Goal: Task Accomplishment & Management: Complete application form

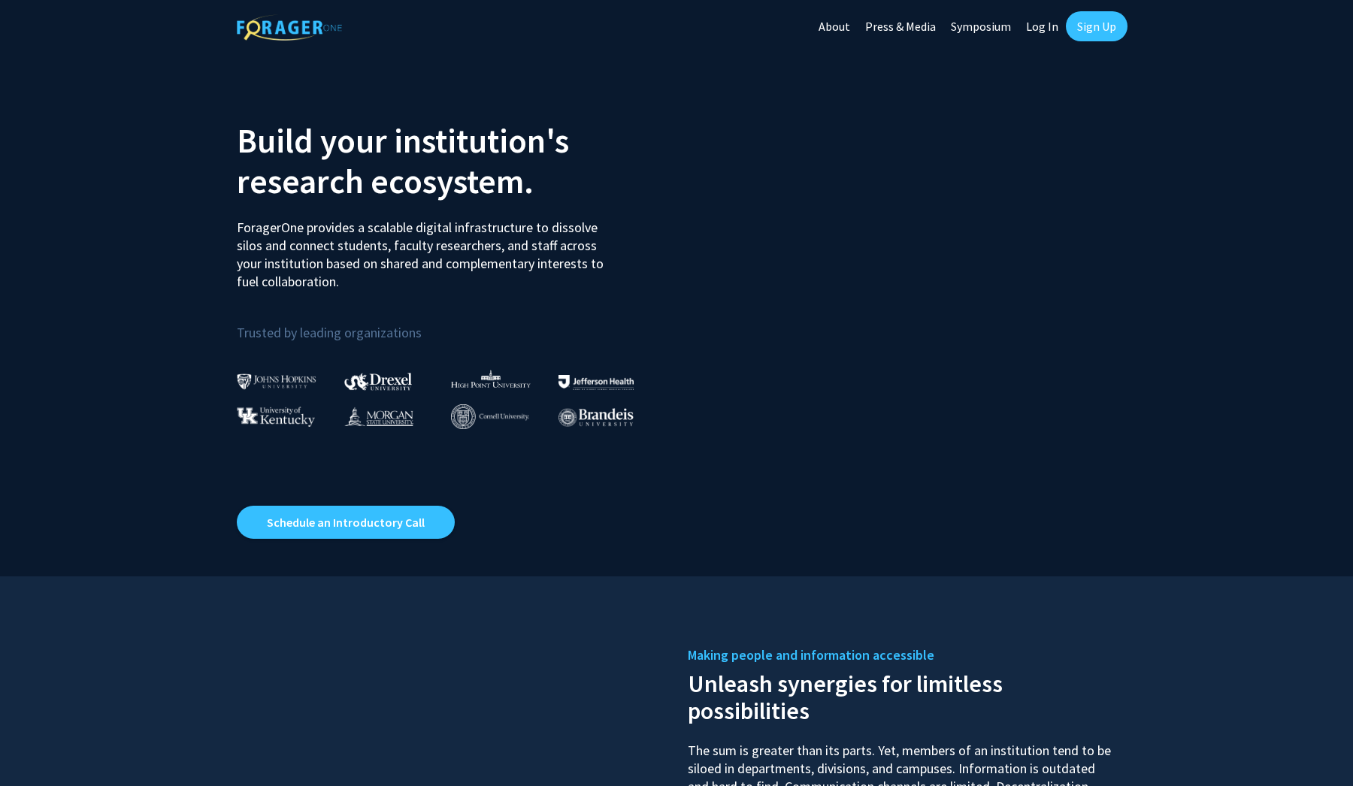
click at [1110, 26] on link "Sign Up" at bounding box center [1097, 26] width 62 height 30
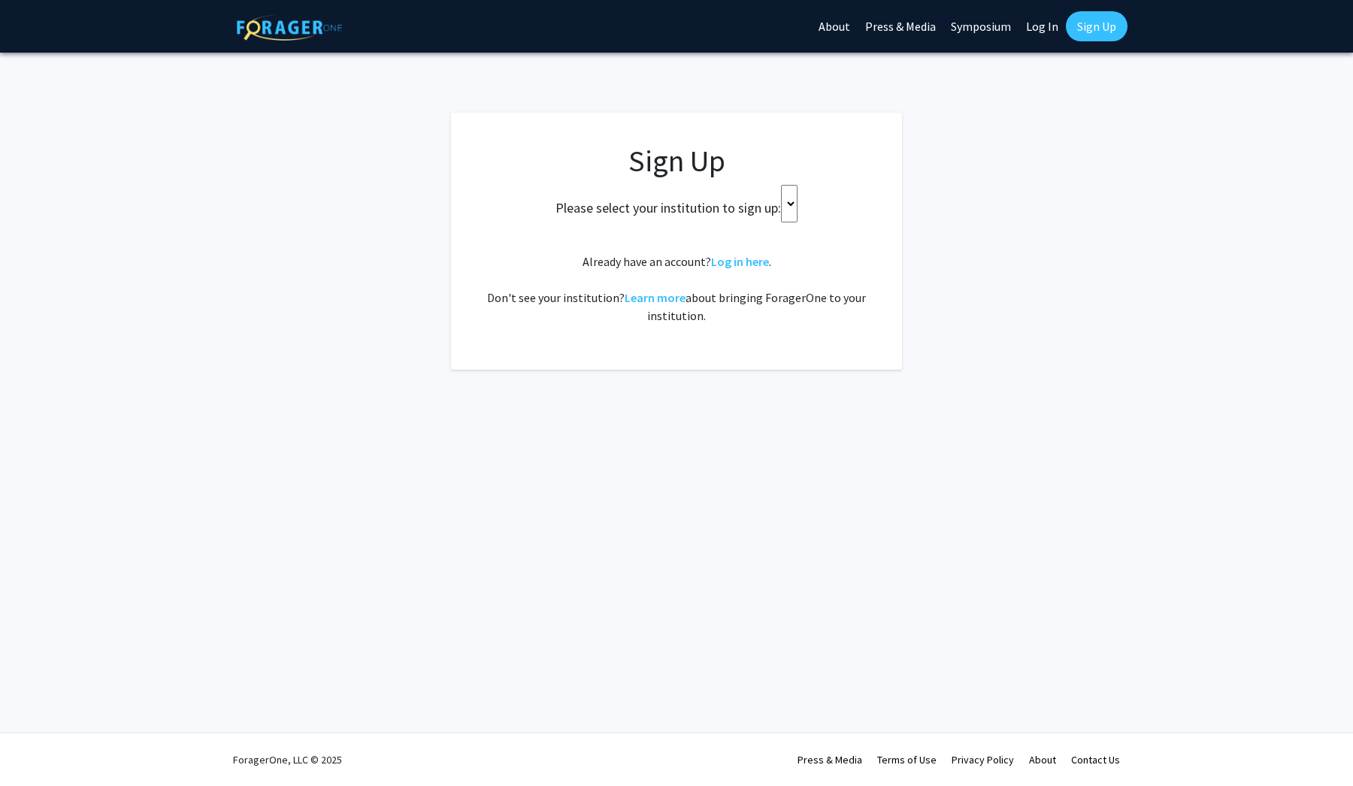
click at [787, 193] on select at bounding box center [789, 204] width 17 height 38
click at [794, 190] on select at bounding box center [789, 204] width 17 height 38
click at [797, 192] on select at bounding box center [789, 204] width 17 height 38
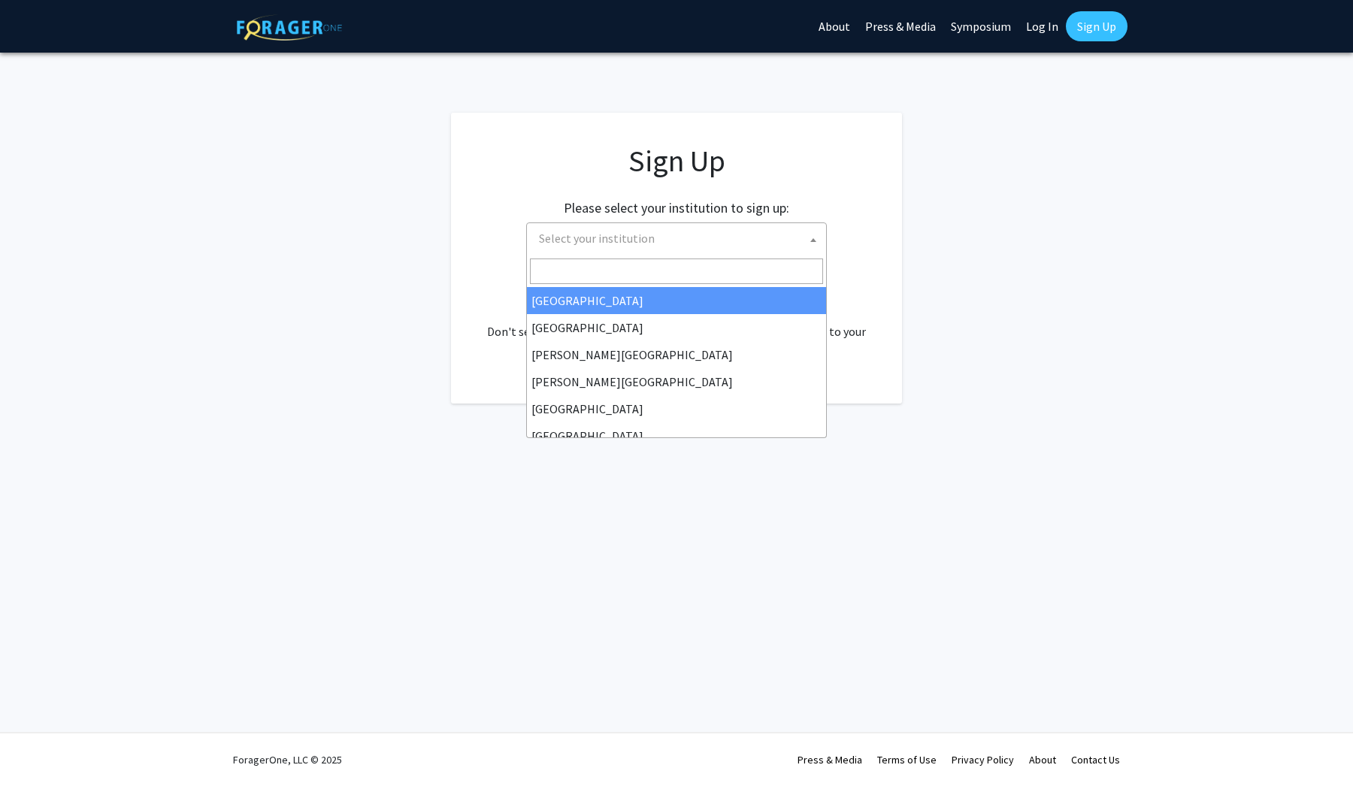
click at [743, 246] on span "Select your institution" at bounding box center [679, 238] width 293 height 31
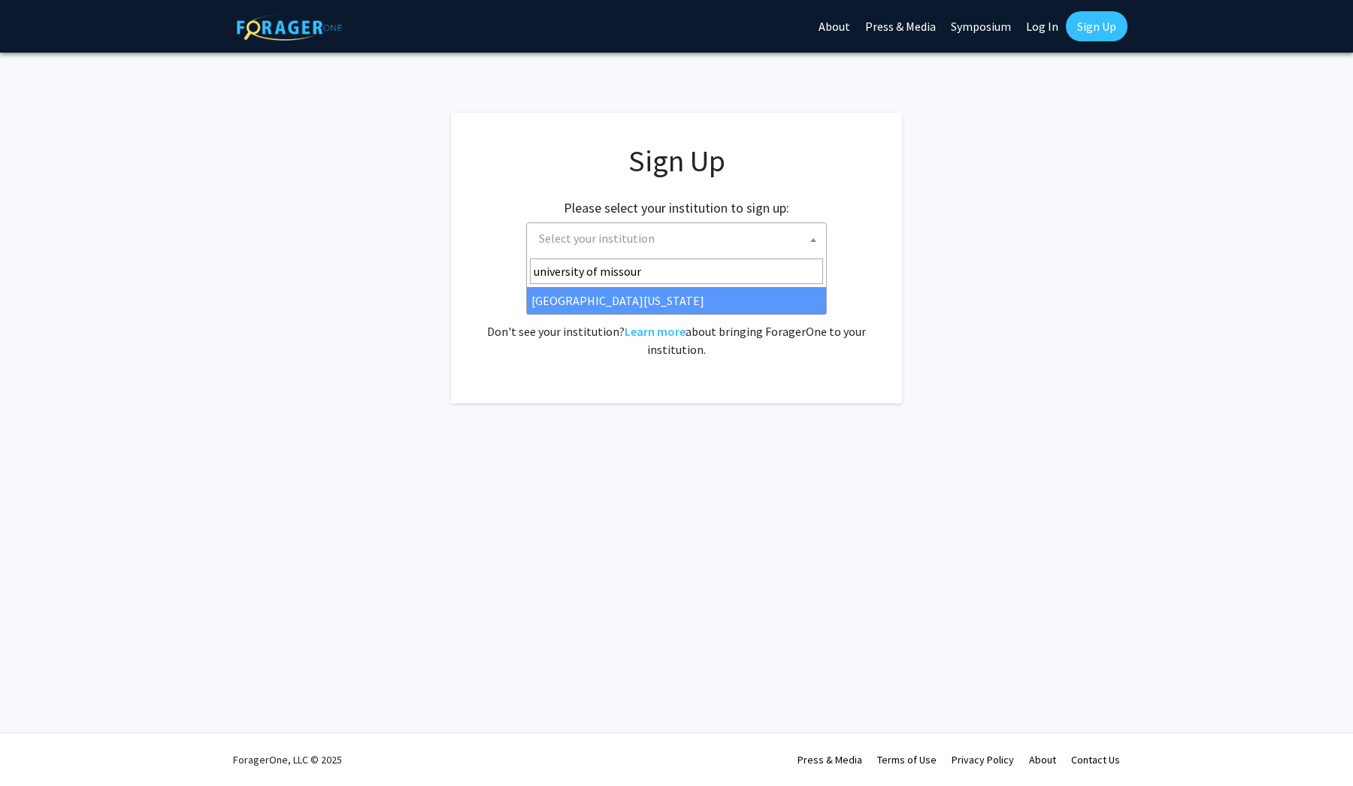
type input "university of missouri"
select select "33"
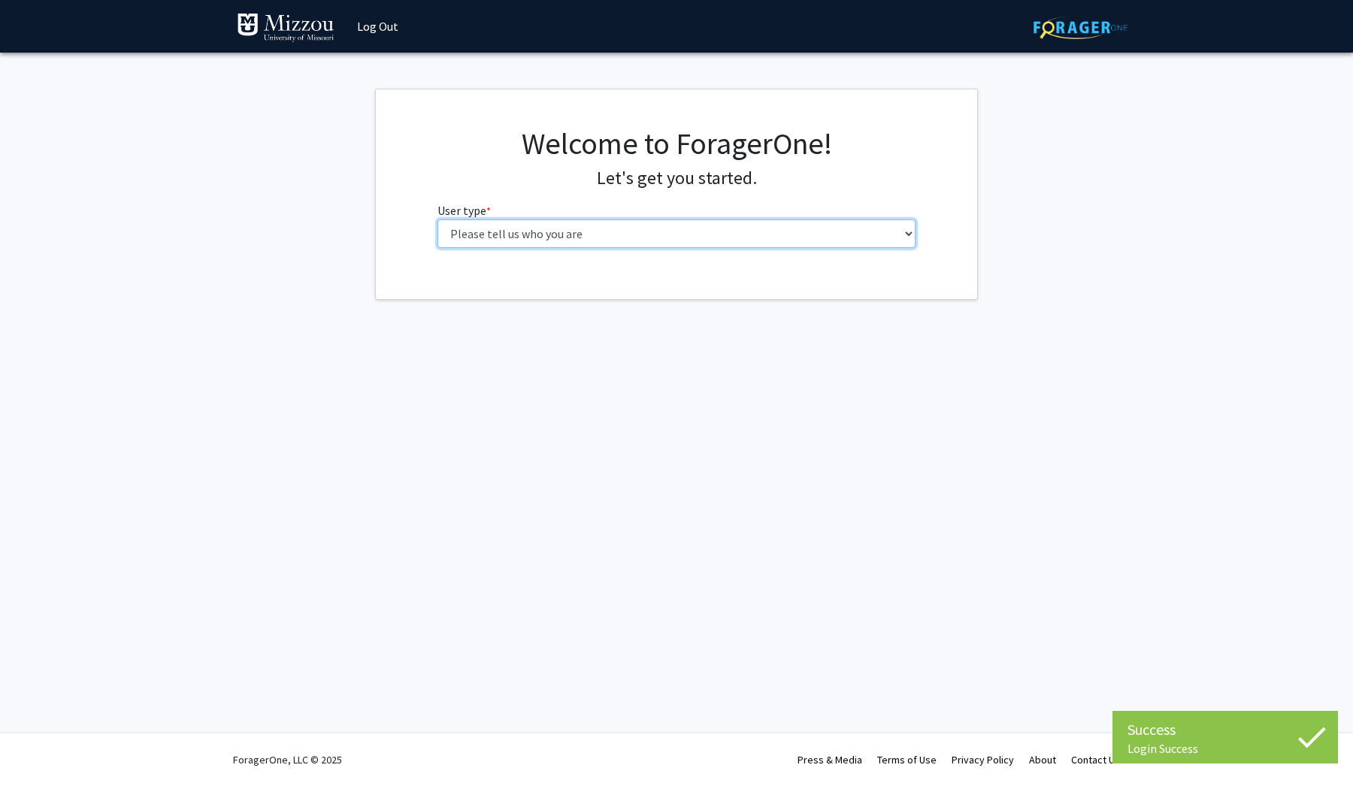
select select "1: undergrad"
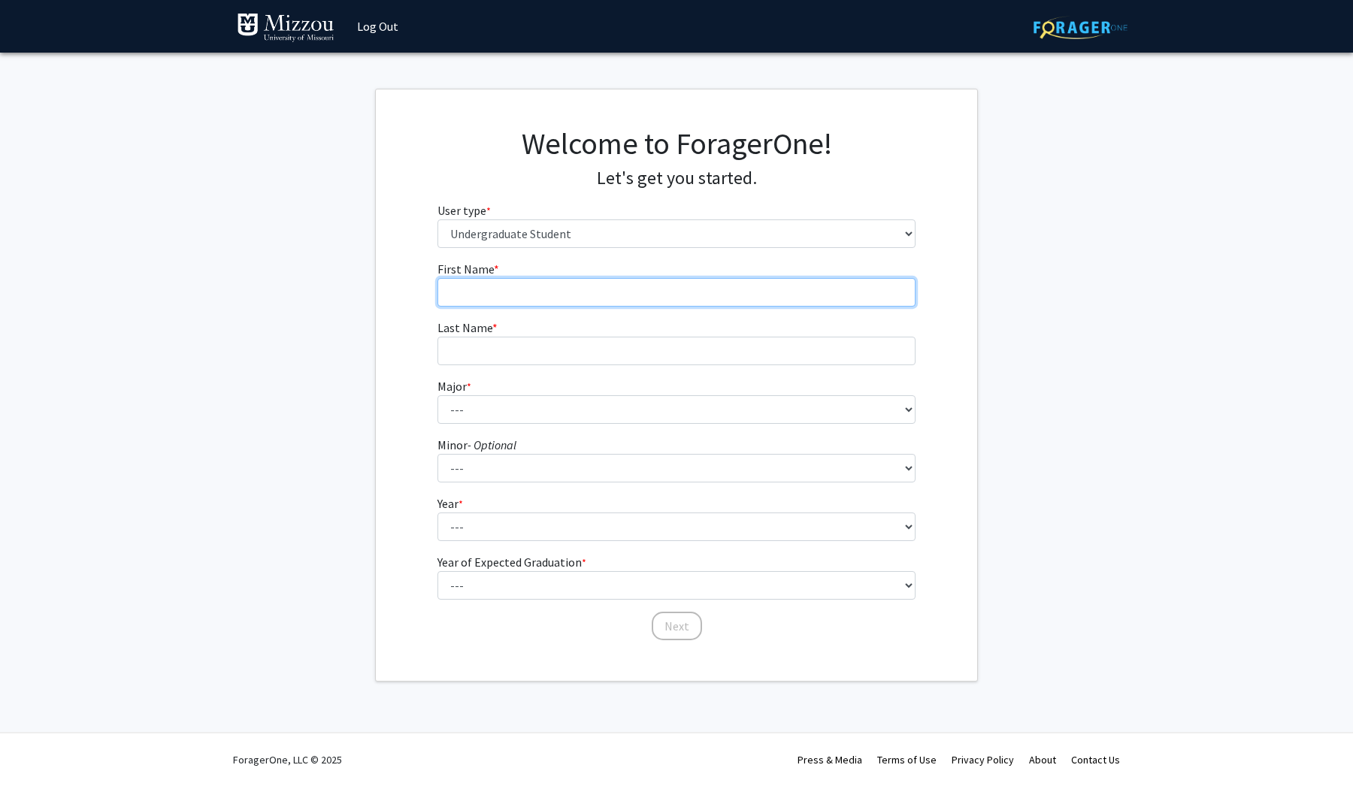
click at [689, 299] on input "First Name * required" at bounding box center [677, 292] width 479 height 29
type input "Kaylee"
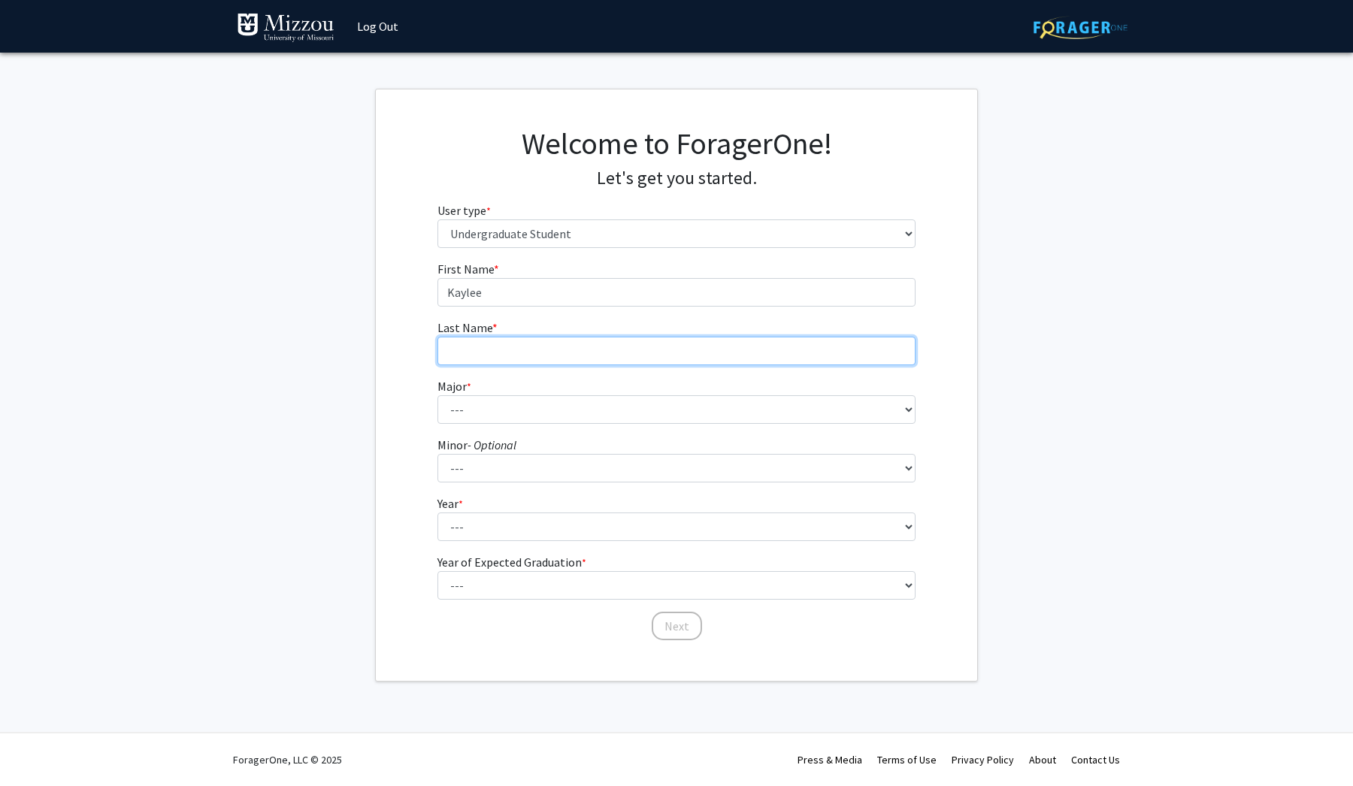
click at [689, 343] on input "Last Name * required" at bounding box center [677, 351] width 479 height 29
type input "[PERSON_NAME]"
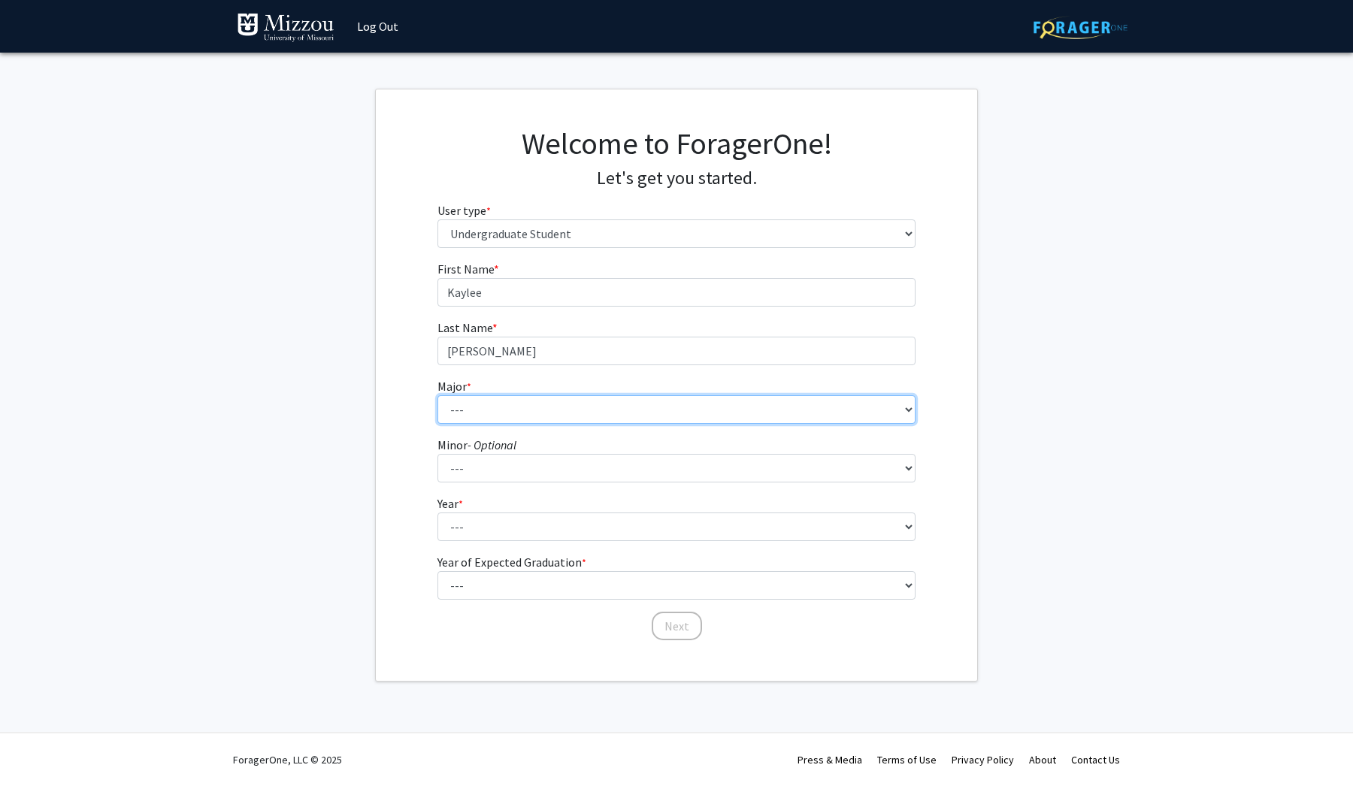
select select "17: 2505"
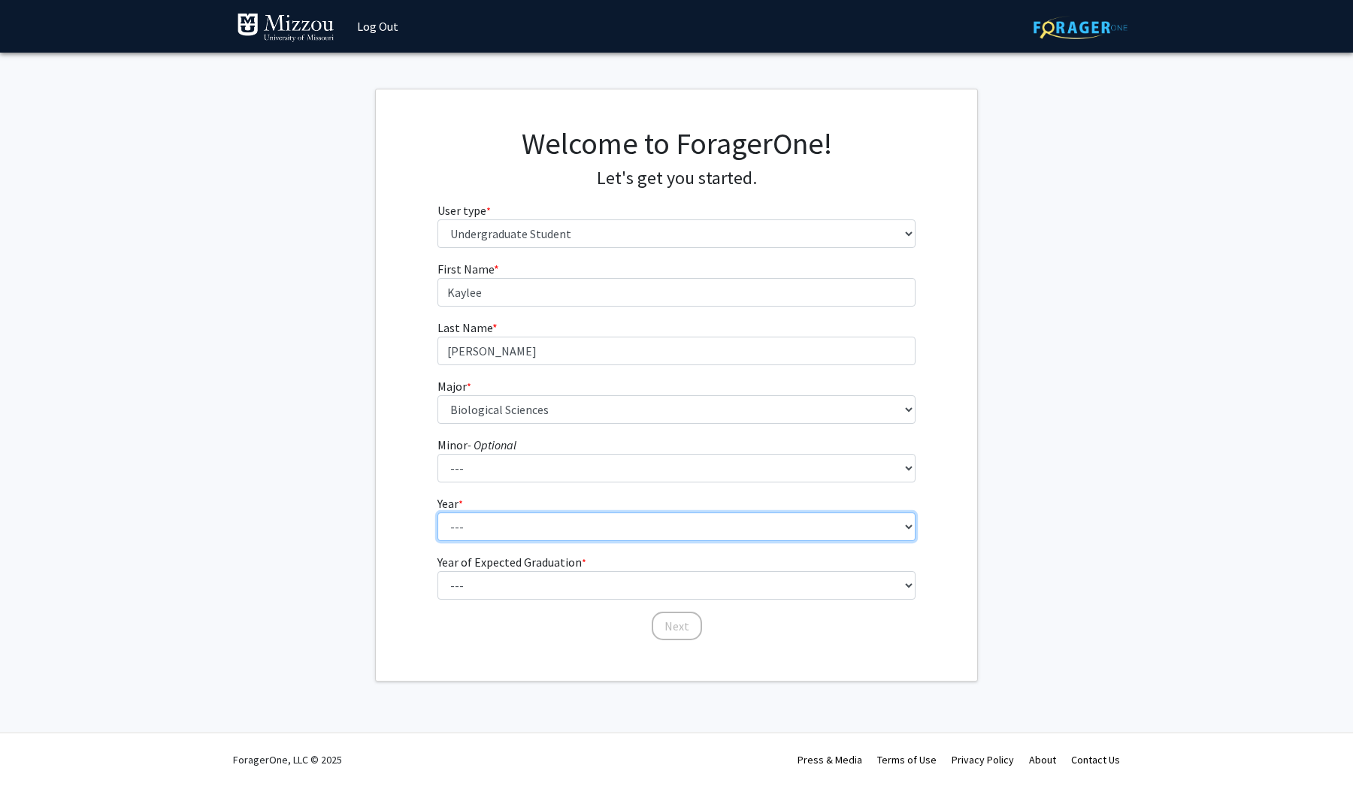
select select "1: first-year"
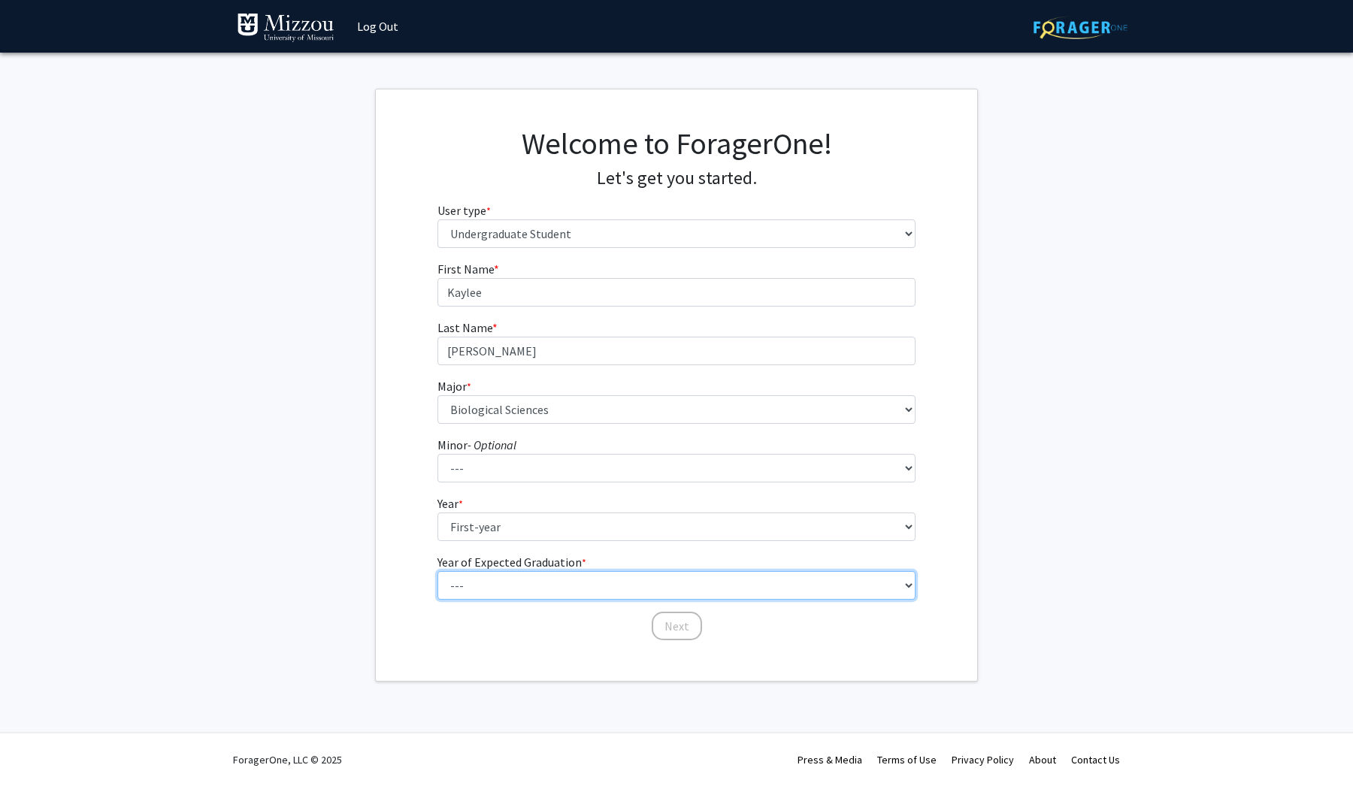
select select "5: 2029"
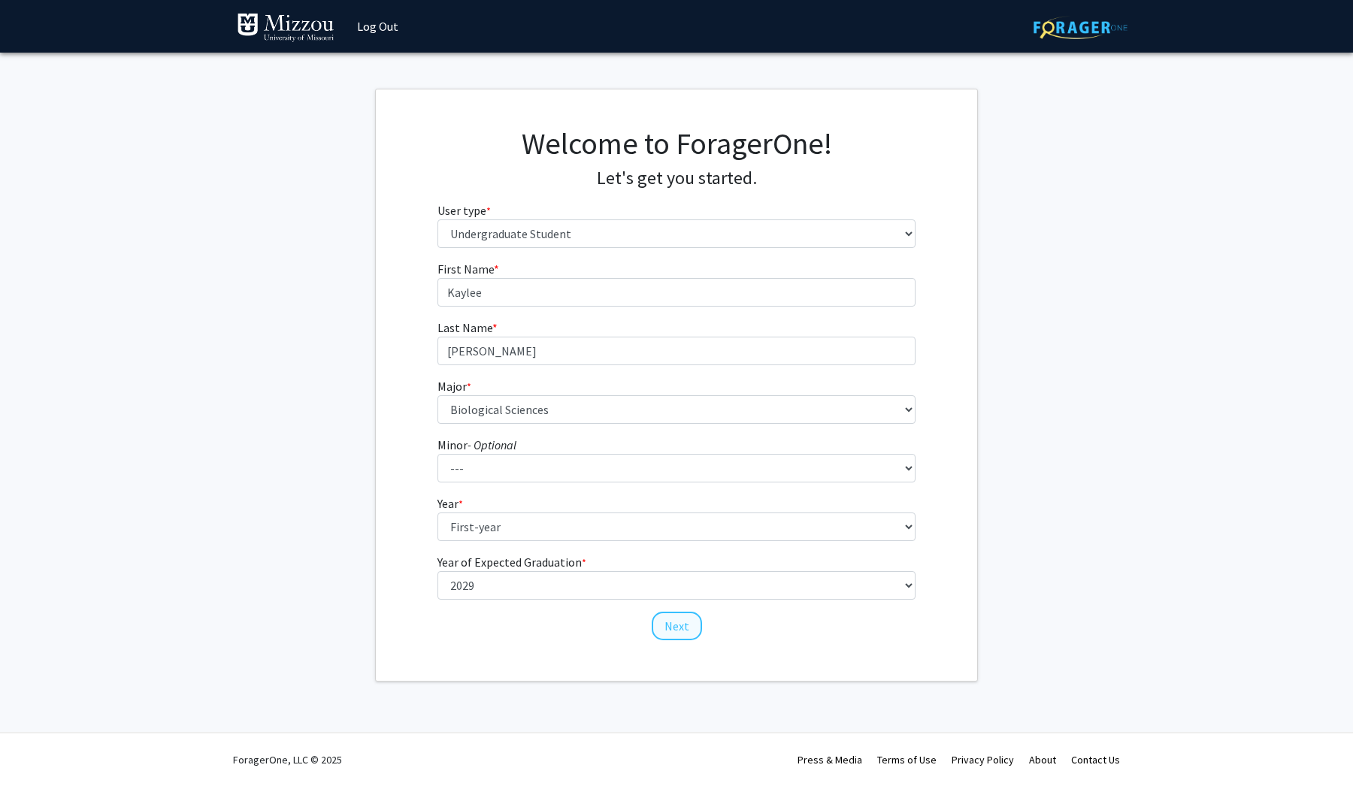
click at [687, 626] on button "Next" at bounding box center [677, 626] width 50 height 29
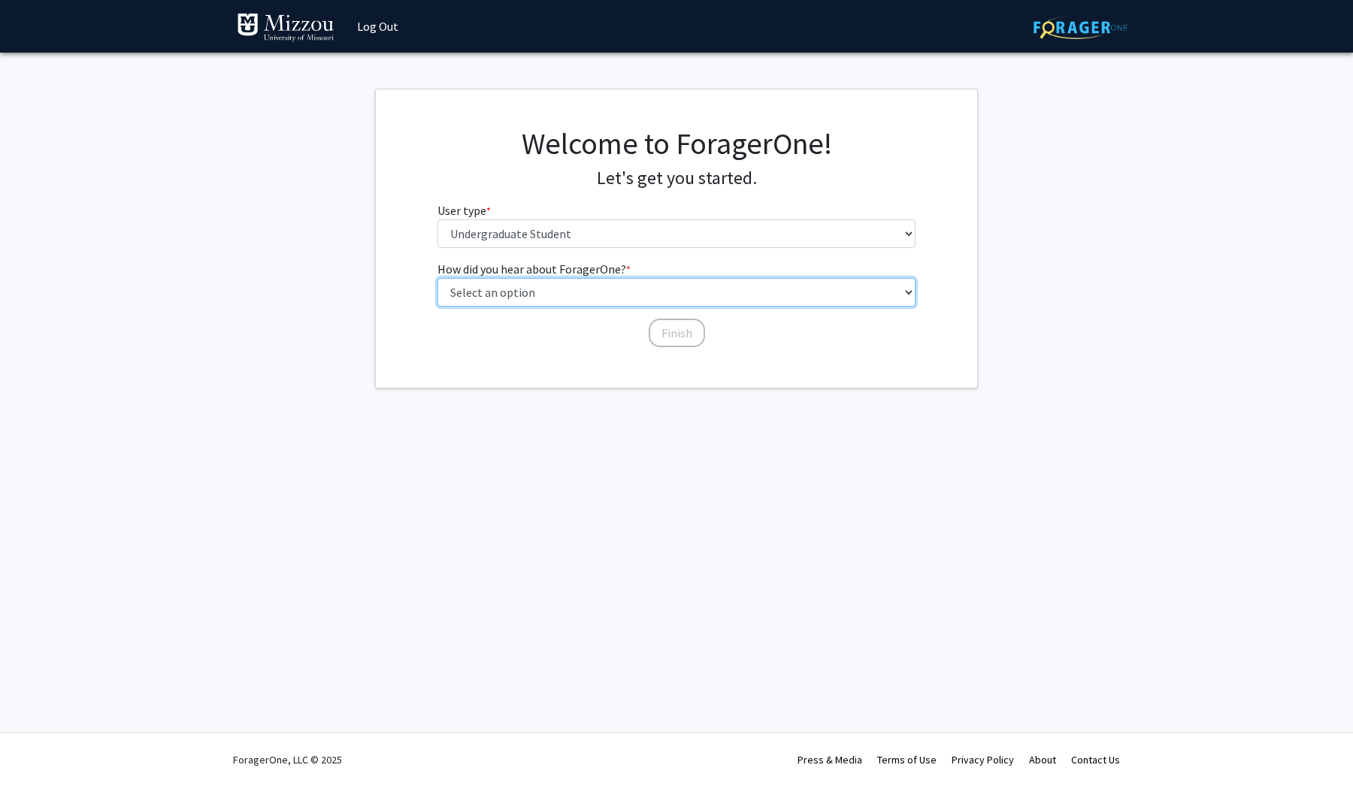
select select "2: faculty_recommendation"
click at [665, 331] on button "Finish" at bounding box center [677, 333] width 56 height 29
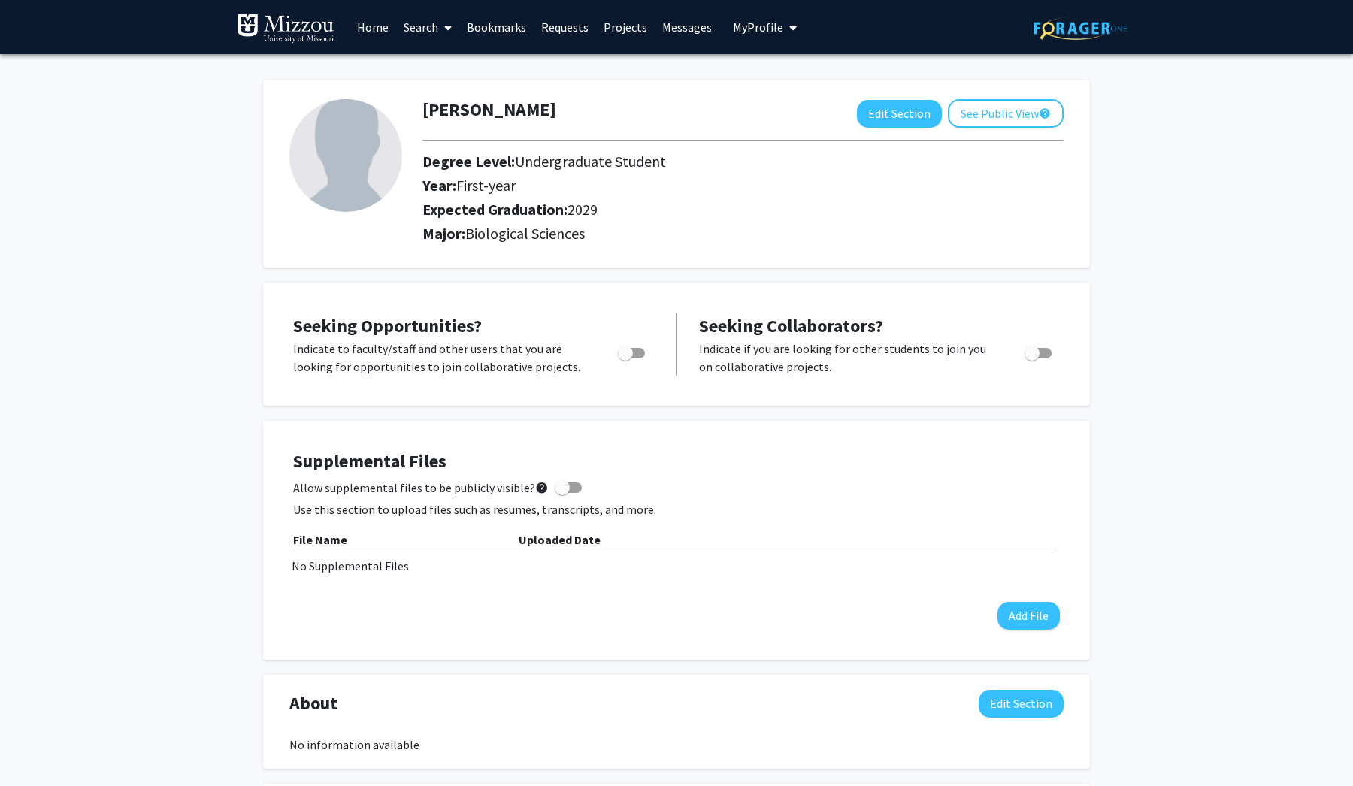
click at [383, 29] on link "Home" at bounding box center [373, 27] width 47 height 53
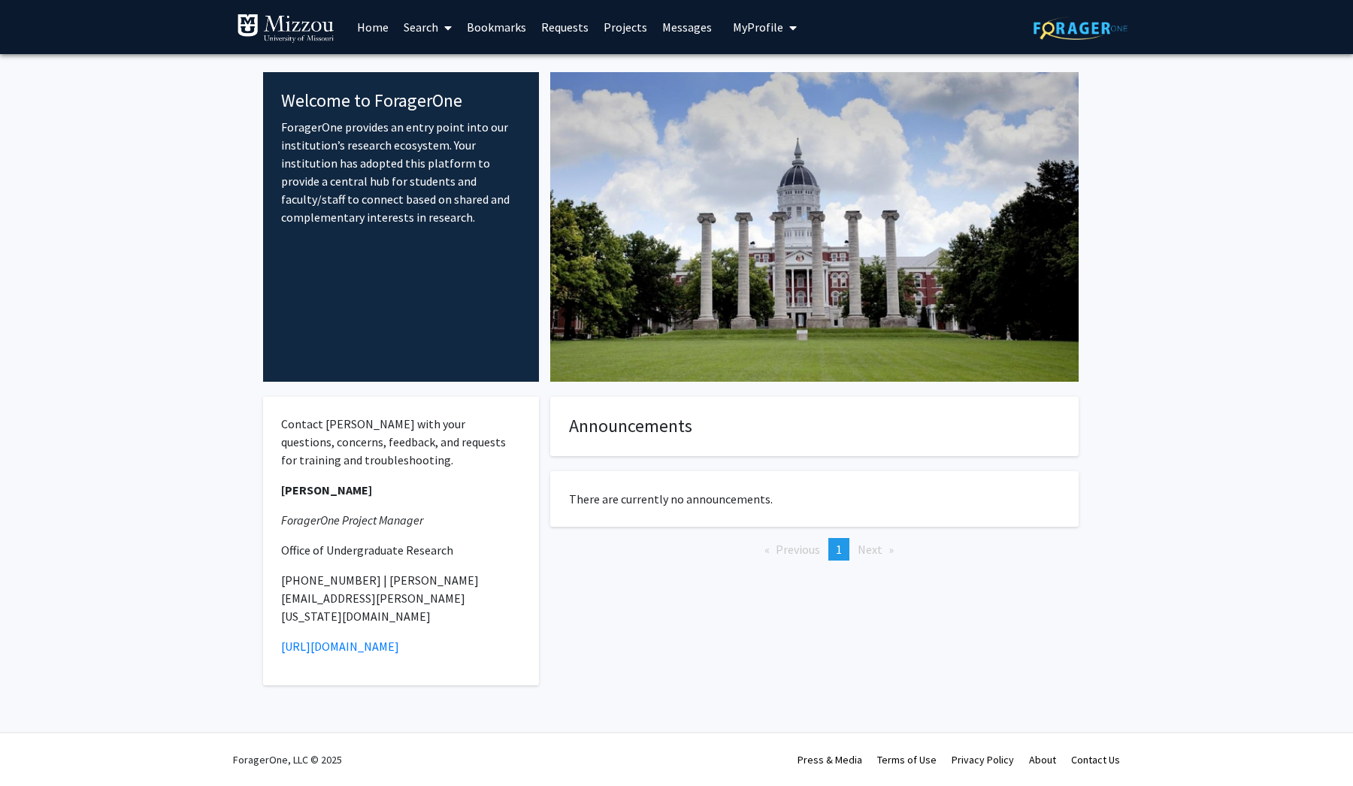
click at [444, 33] on span at bounding box center [445, 28] width 14 height 53
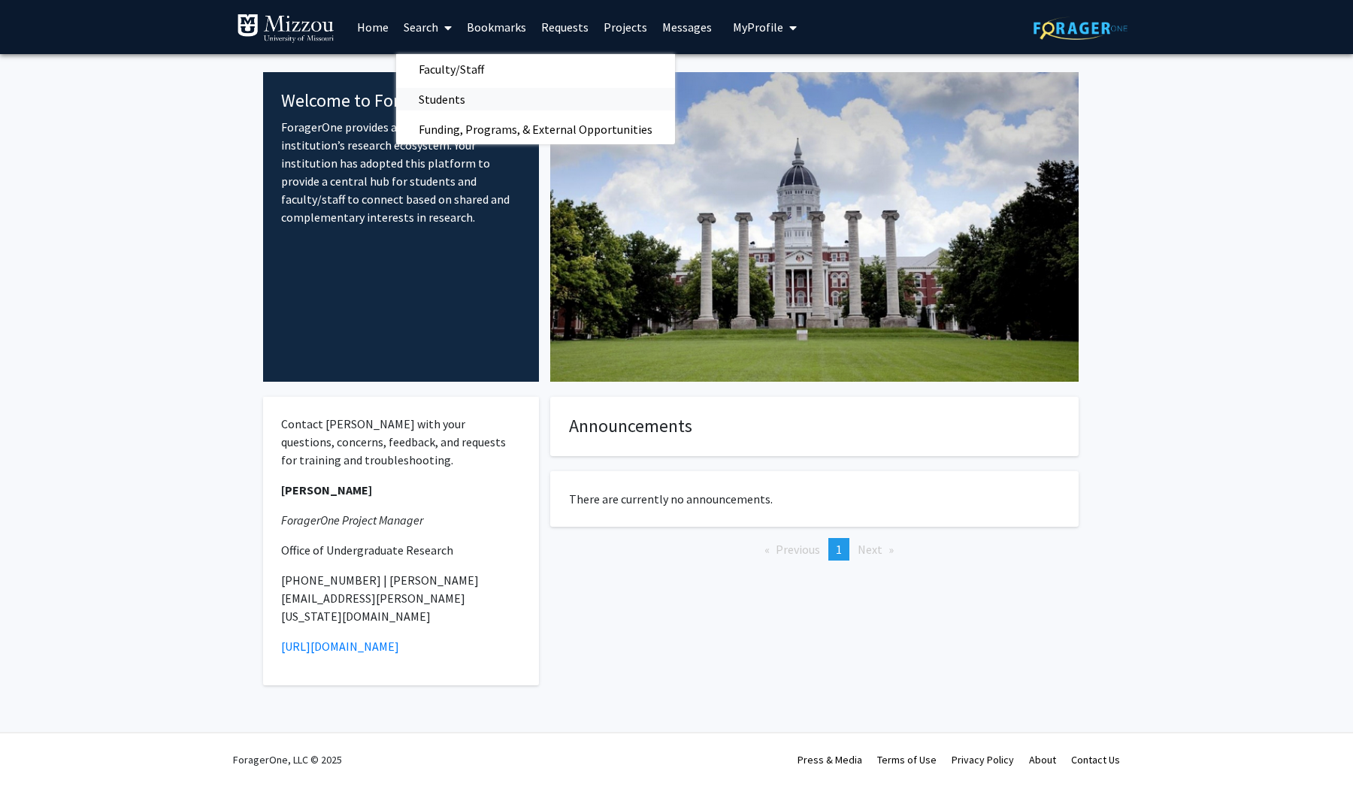
click at [450, 95] on span "Students" at bounding box center [442, 99] width 92 height 30
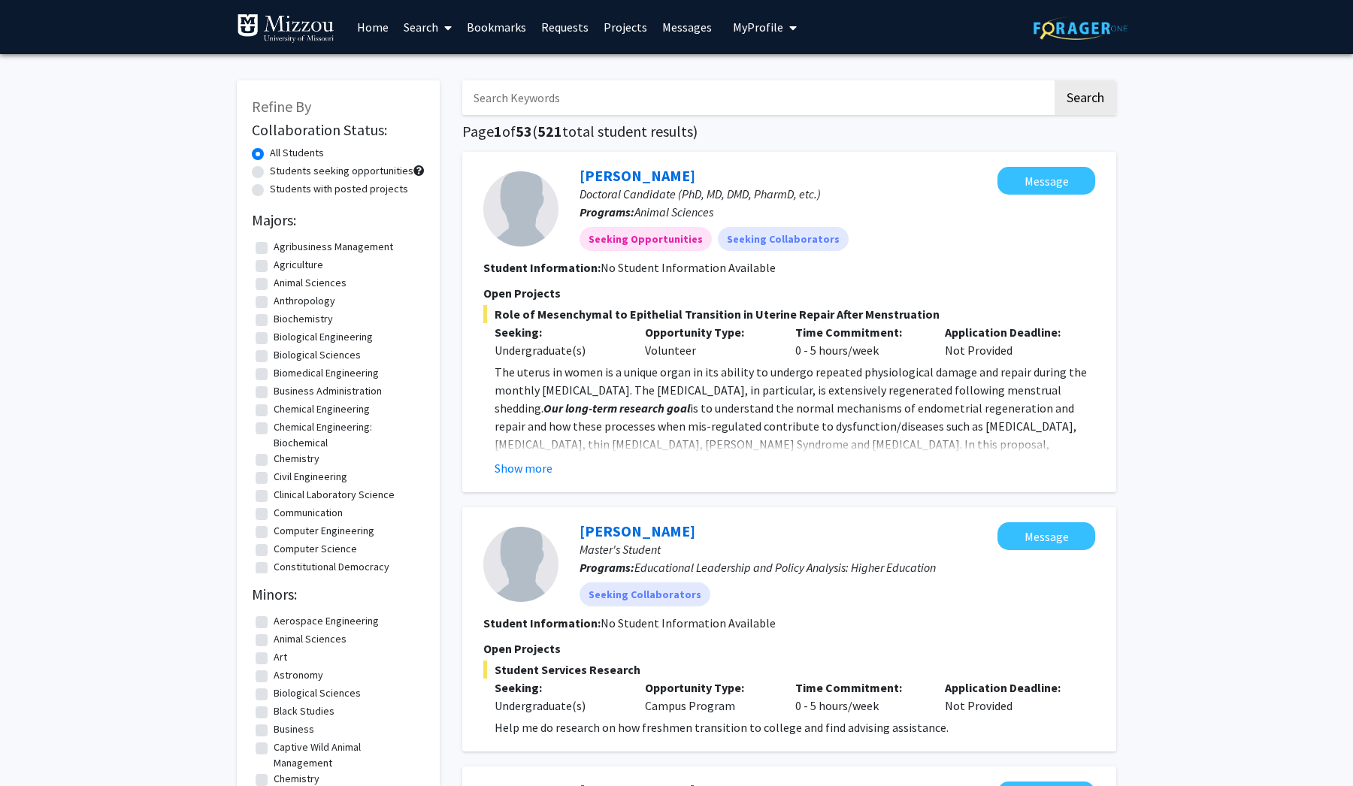
click at [274, 361] on label "Biological Sciences" at bounding box center [317, 355] width 87 height 16
click at [274, 357] on input "Biological Sciences" at bounding box center [279, 352] width 10 height 10
checkbox input "true"
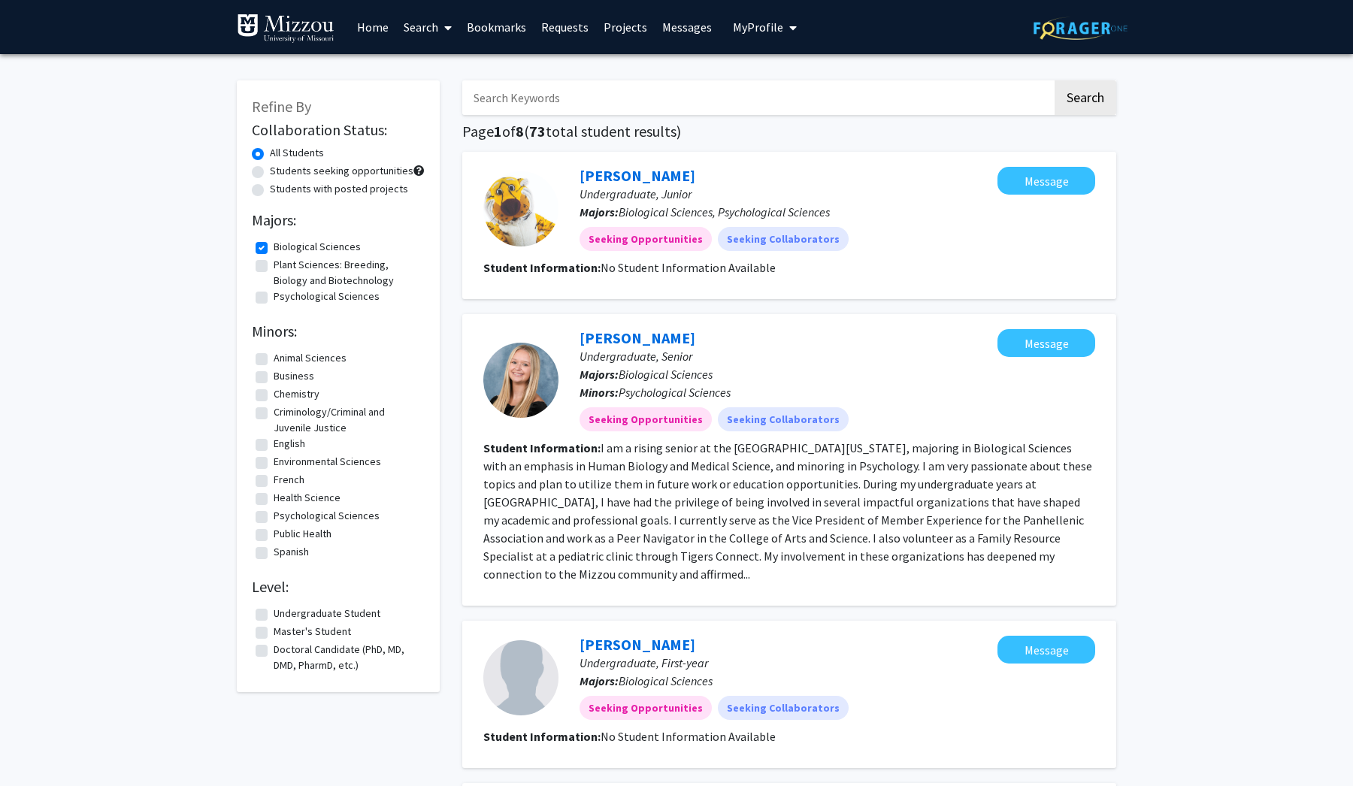
click at [439, 33] on span at bounding box center [445, 28] width 14 height 53
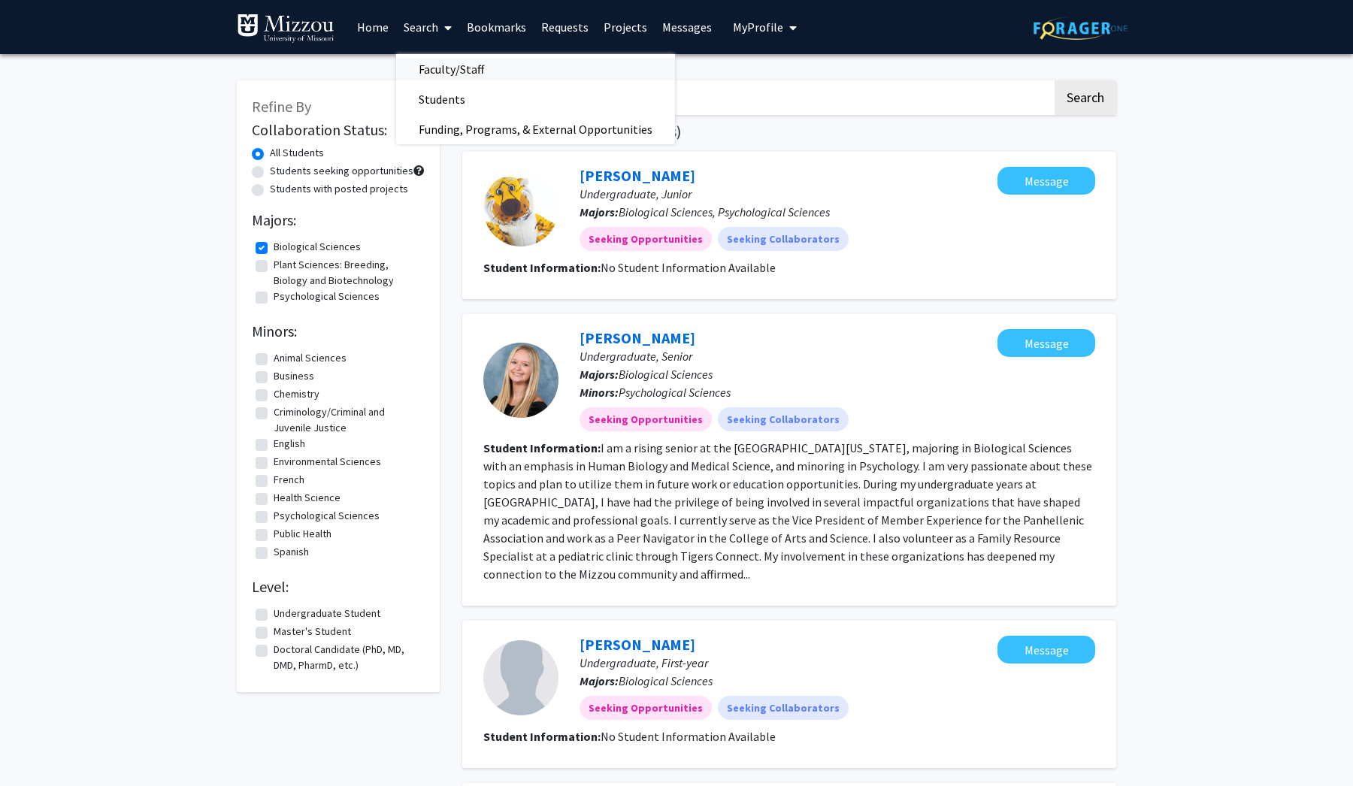
click at [446, 61] on span "Faculty/Staff" at bounding box center [451, 69] width 111 height 30
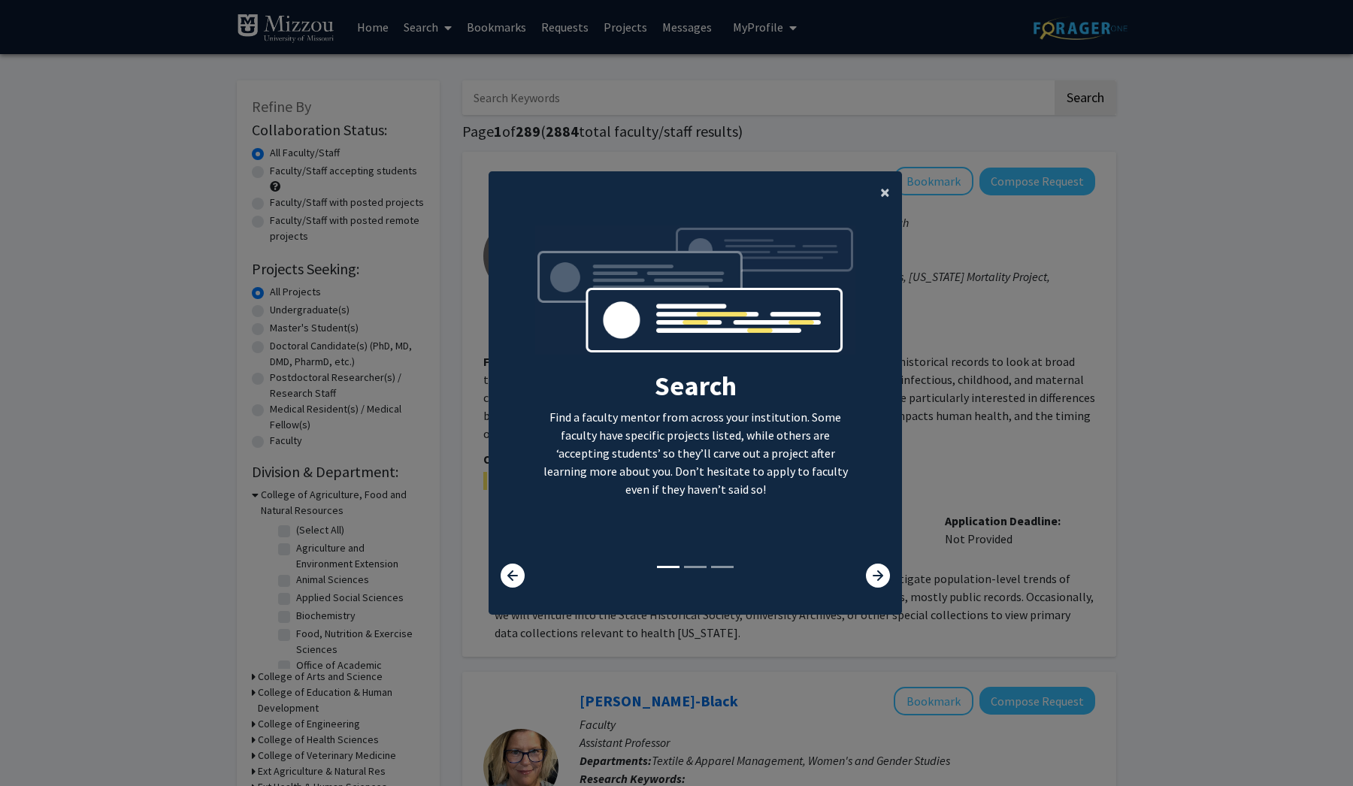
click at [883, 189] on span "×" at bounding box center [885, 191] width 10 height 23
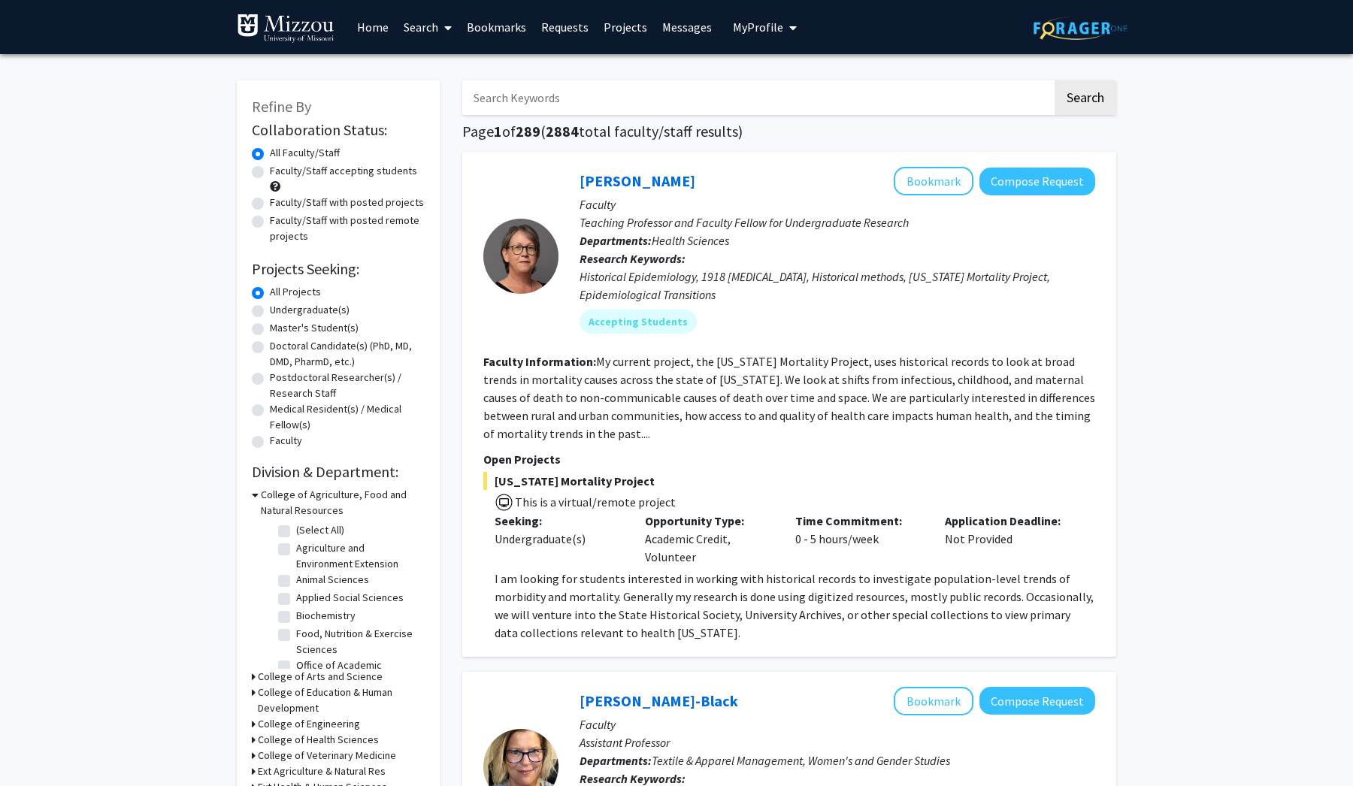
click at [270, 313] on label "Undergraduate(s)" at bounding box center [310, 310] width 80 height 16
click at [270, 312] on input "Undergraduate(s)" at bounding box center [275, 307] width 10 height 10
radio input "true"
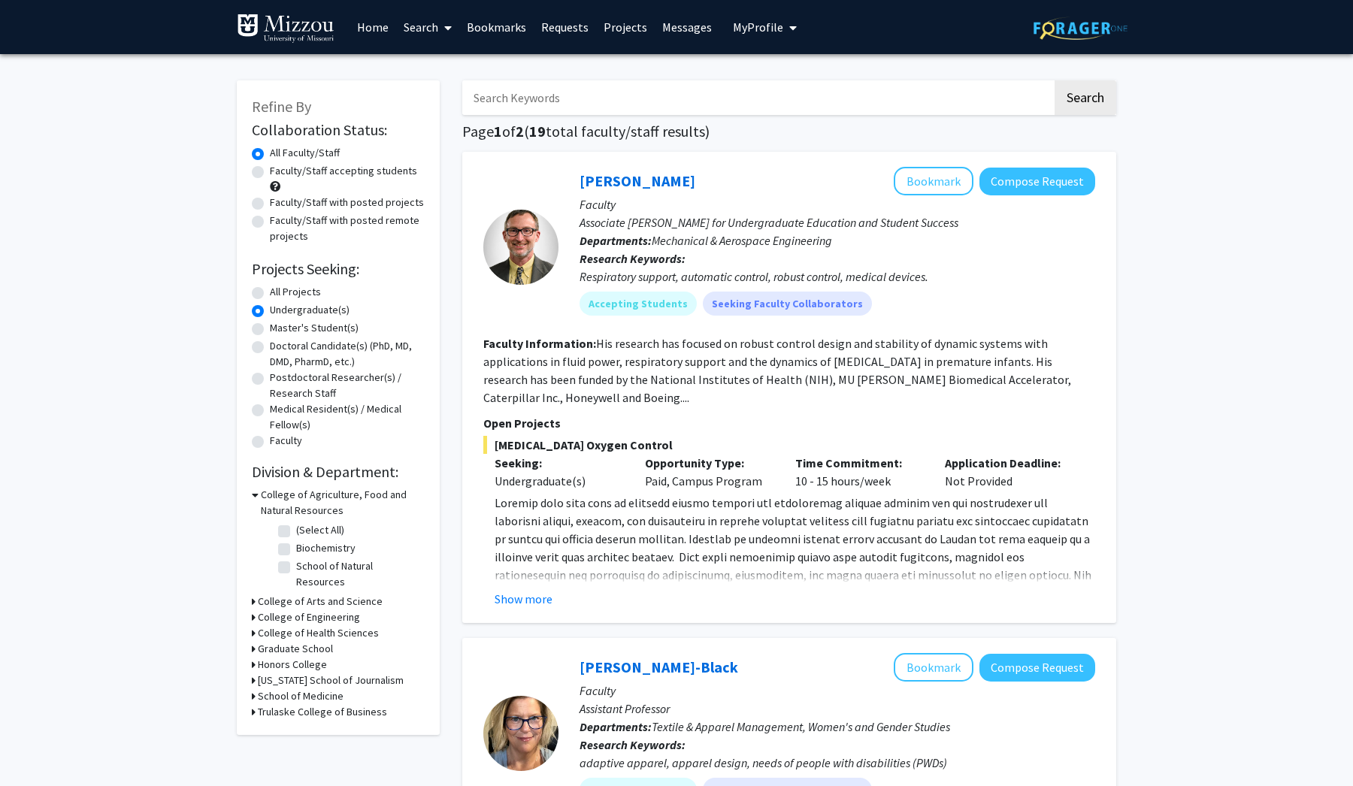
click at [265, 594] on h3 "College of Arts and Science" at bounding box center [320, 602] width 125 height 16
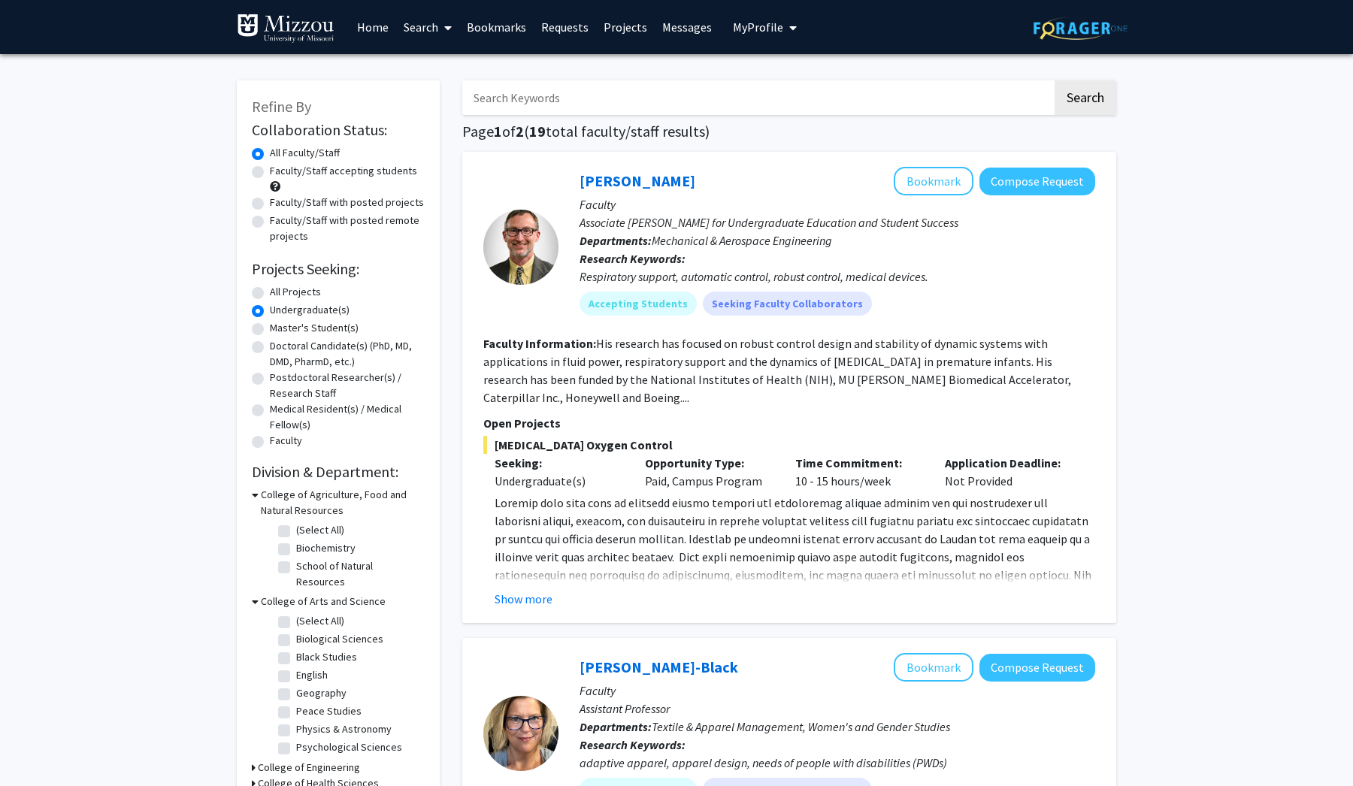
click at [296, 631] on label "Biological Sciences" at bounding box center [339, 639] width 87 height 16
click at [296, 631] on input "Biological Sciences" at bounding box center [301, 636] width 10 height 10
checkbox input "true"
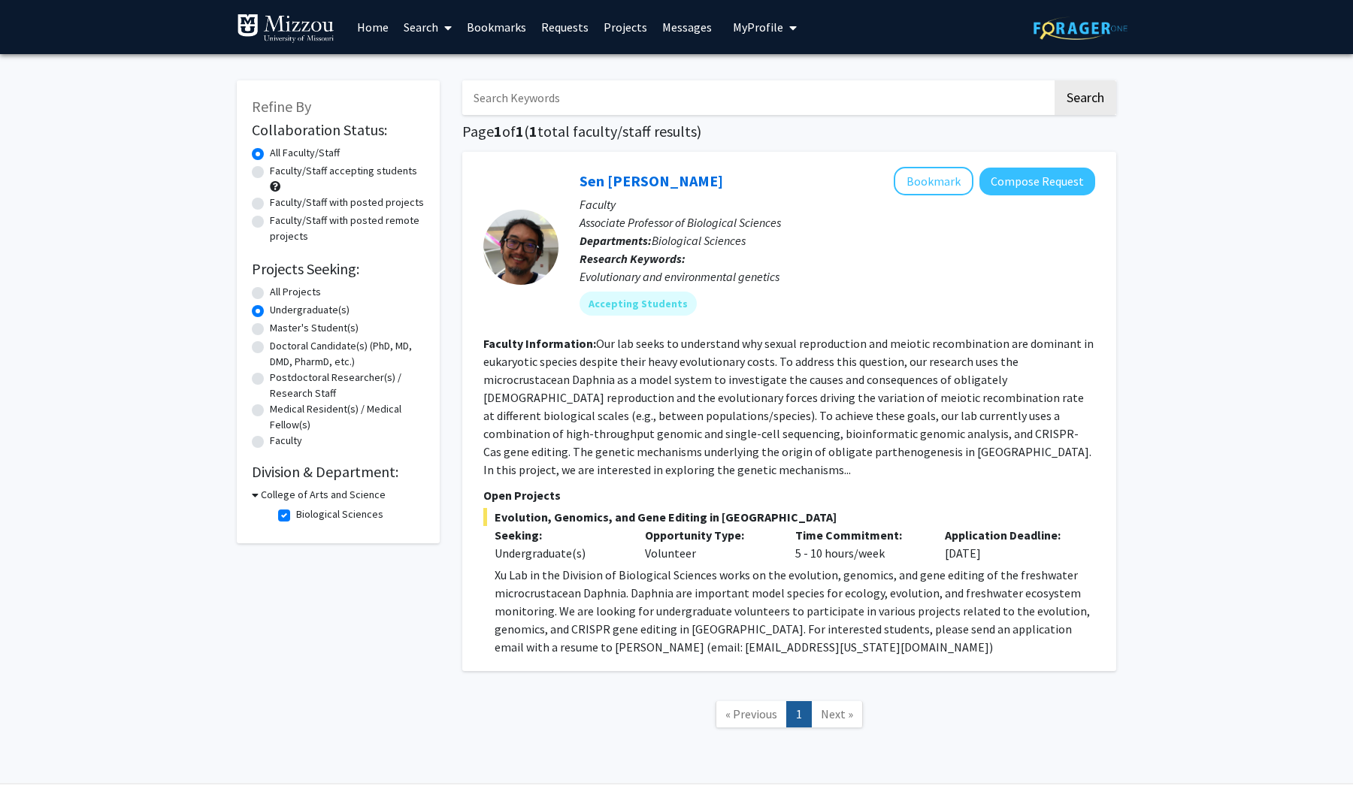
click at [843, 707] on span "Next »" at bounding box center [837, 714] width 32 height 15
click at [257, 498] on icon at bounding box center [255, 495] width 7 height 16
click at [257, 498] on div "College of Arts and Science" at bounding box center [338, 495] width 173 height 16
click at [255, 497] on icon at bounding box center [254, 495] width 4 height 16
click at [296, 517] on label "Biological Sciences" at bounding box center [339, 515] width 87 height 16
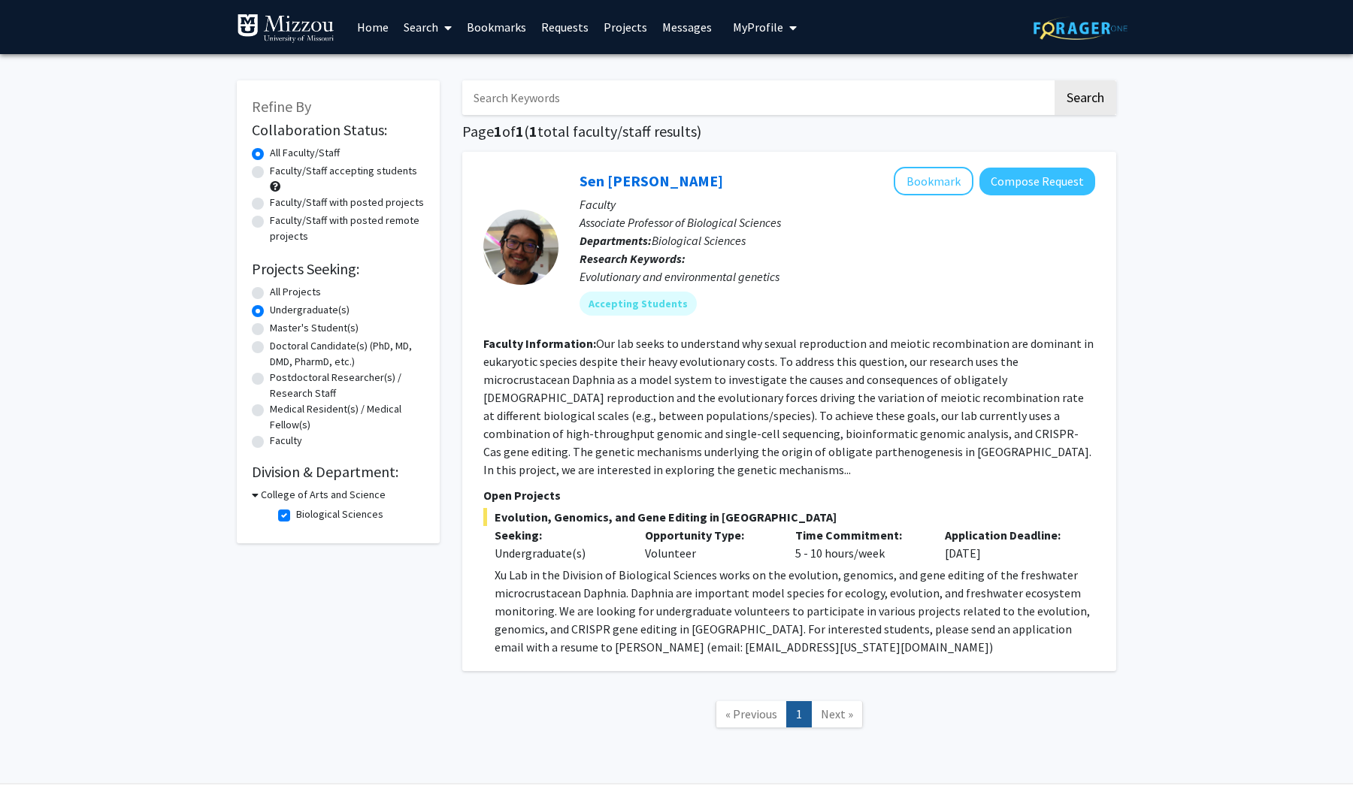
click at [296, 516] on input "Biological Sciences" at bounding box center [301, 512] width 10 height 10
checkbox input "false"
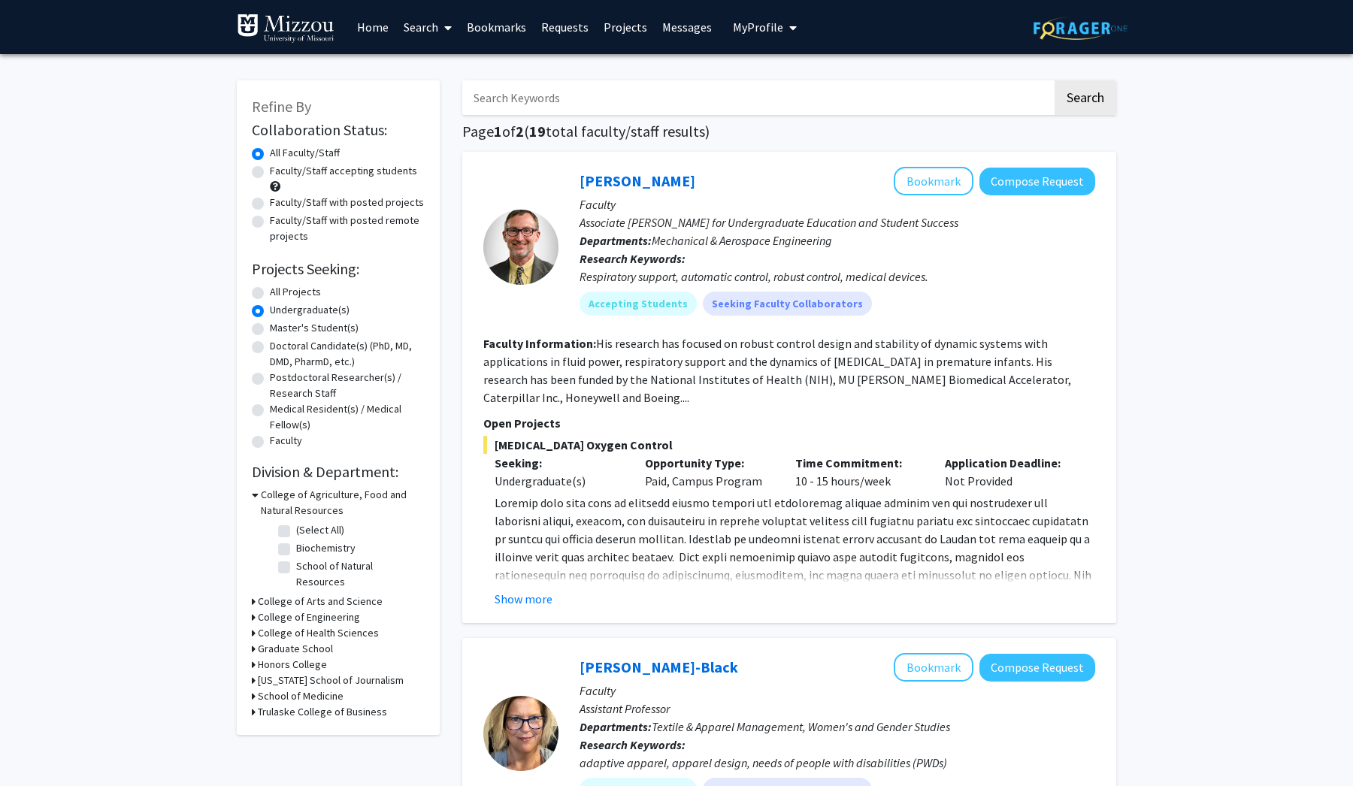
click at [252, 594] on icon at bounding box center [254, 602] width 4 height 16
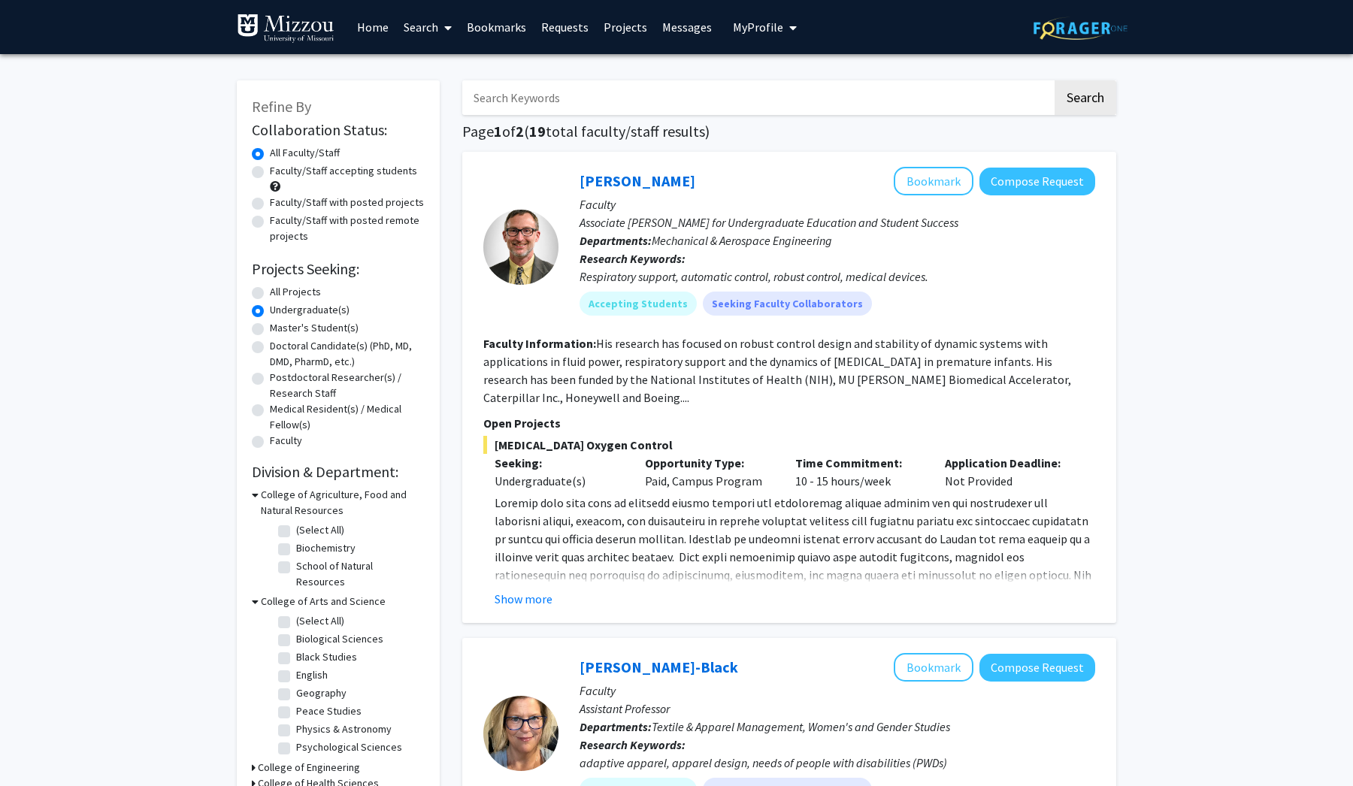
click at [257, 495] on icon at bounding box center [255, 495] width 7 height 16
click at [253, 711] on icon at bounding box center [254, 709] width 4 height 16
click at [296, 731] on label "Health Sciences" at bounding box center [332, 728] width 72 height 16
click at [296, 730] on input "Health Sciences" at bounding box center [301, 725] width 10 height 10
checkbox input "true"
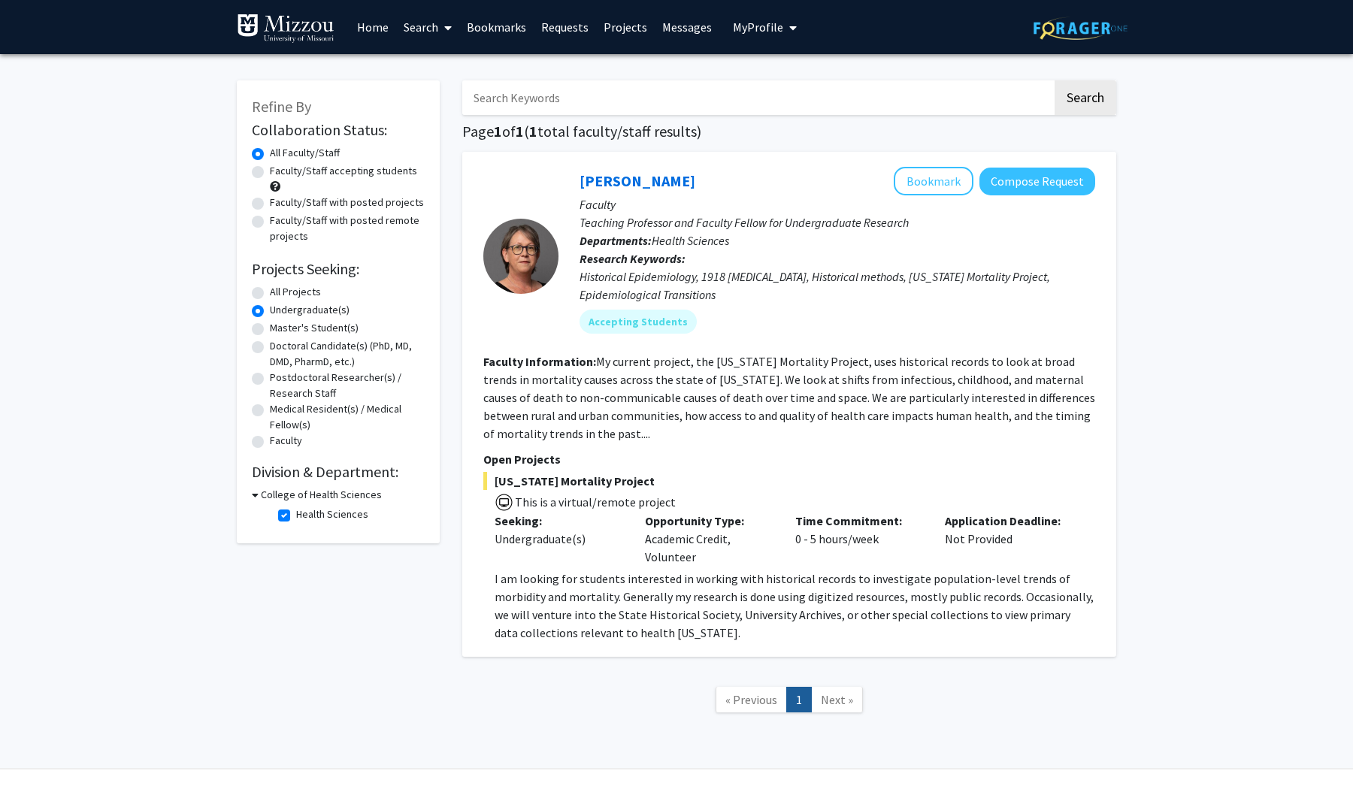
click at [296, 516] on label "Health Sciences" at bounding box center [332, 515] width 72 height 16
click at [296, 516] on input "Health Sciences" at bounding box center [301, 512] width 10 height 10
checkbox input "false"
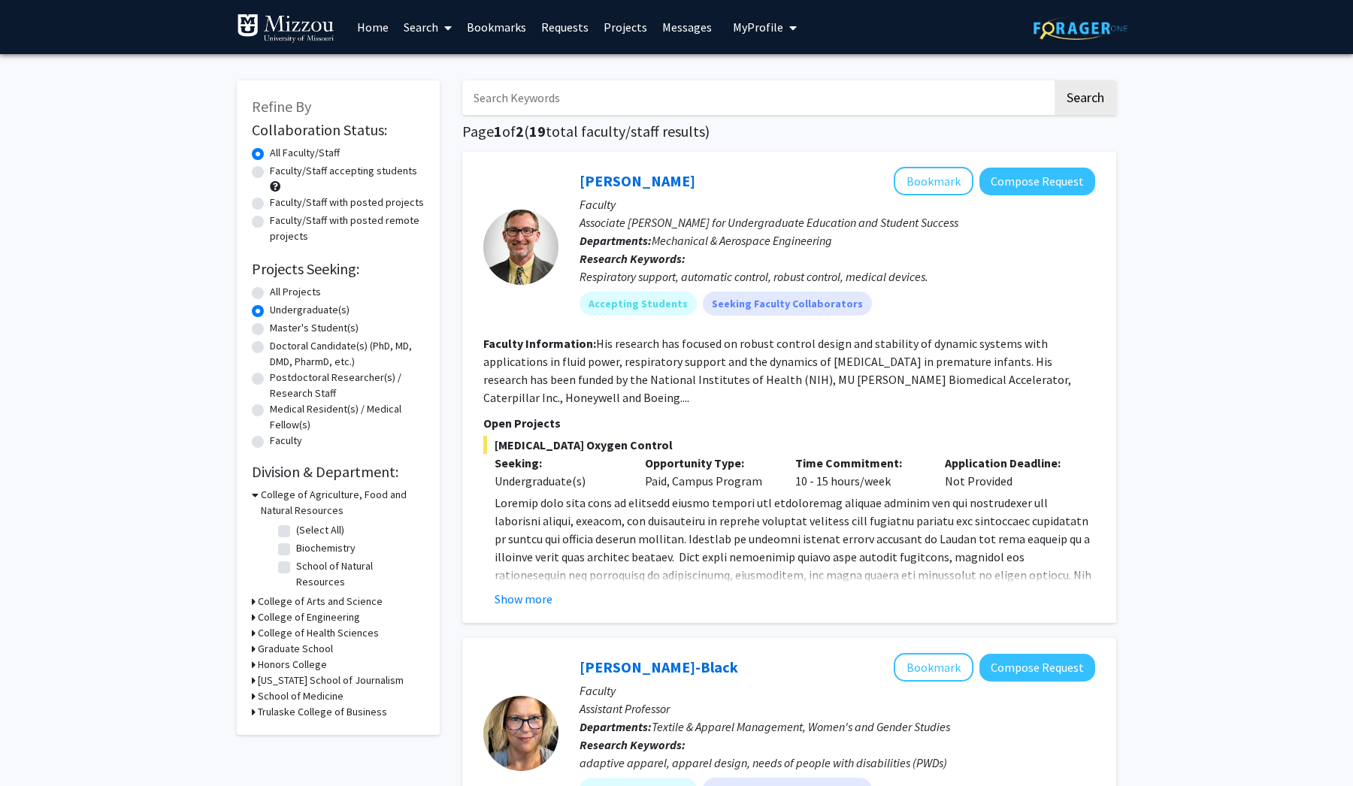
click at [256, 495] on icon at bounding box center [255, 495] width 7 height 16
click at [252, 619] on icon at bounding box center [254, 621] width 4 height 16
click at [296, 678] on label "Surgery" at bounding box center [314, 677] width 36 height 16
click at [296, 678] on input "Surgery" at bounding box center [301, 674] width 10 height 10
checkbox input "true"
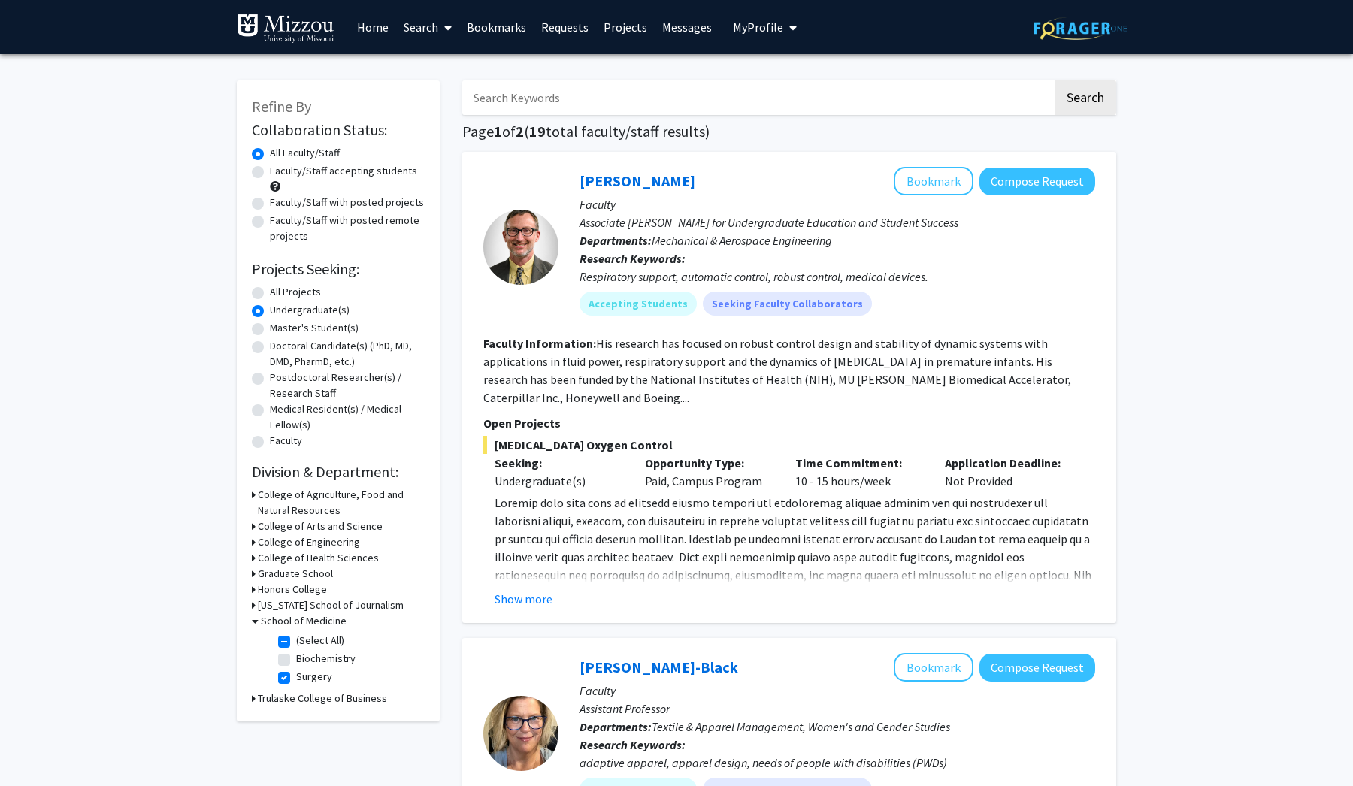
checkbox input "true"
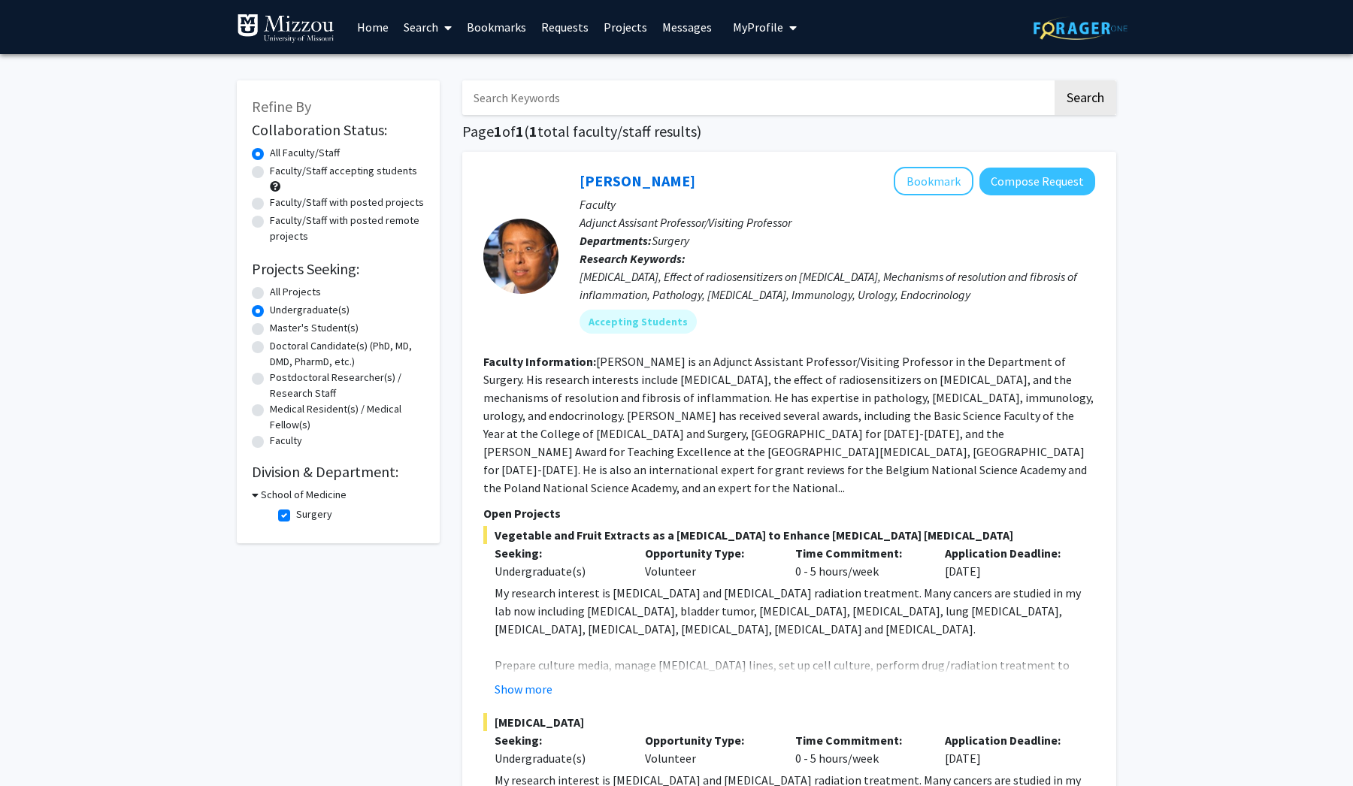
click at [296, 520] on label "Surgery" at bounding box center [314, 515] width 36 height 16
click at [296, 516] on input "Surgery" at bounding box center [301, 512] width 10 height 10
checkbox input "false"
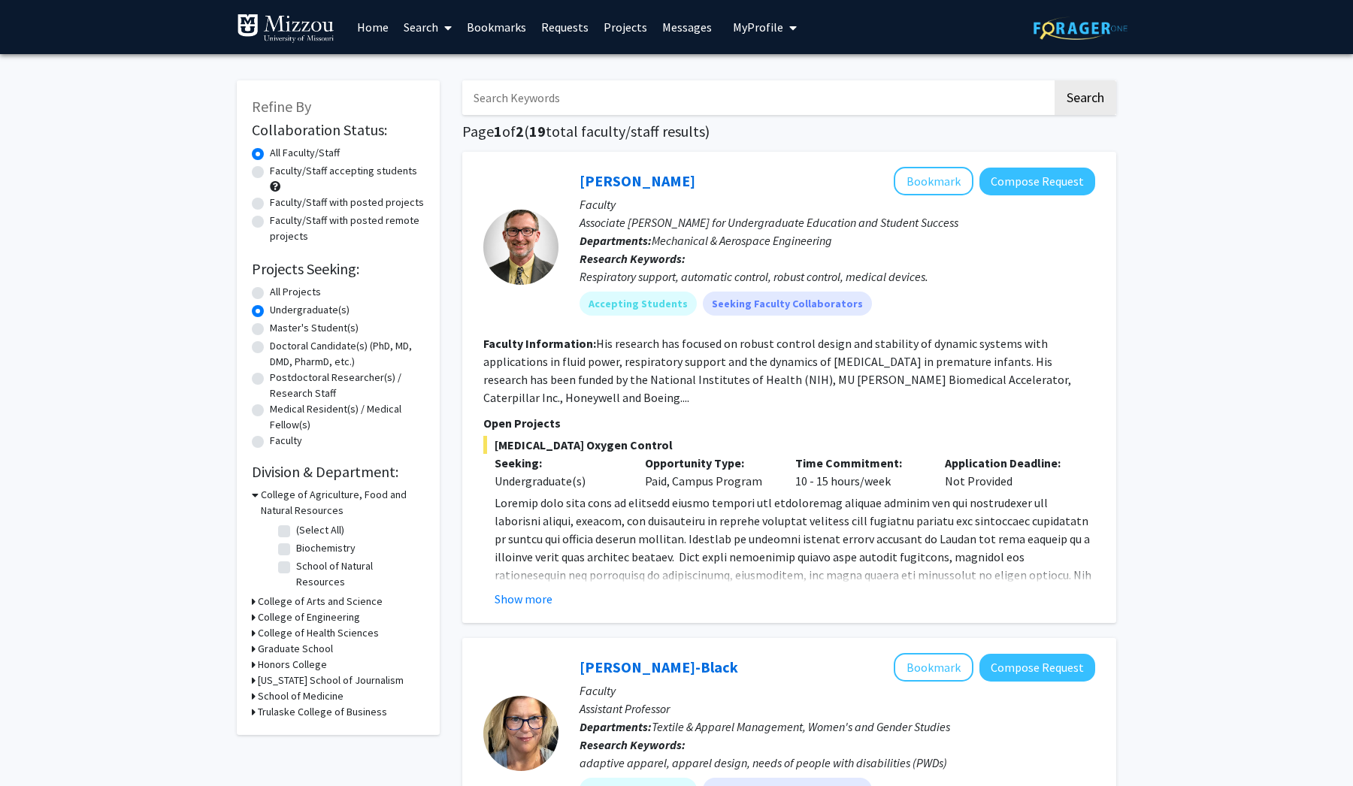
click at [252, 594] on icon at bounding box center [254, 602] width 4 height 16
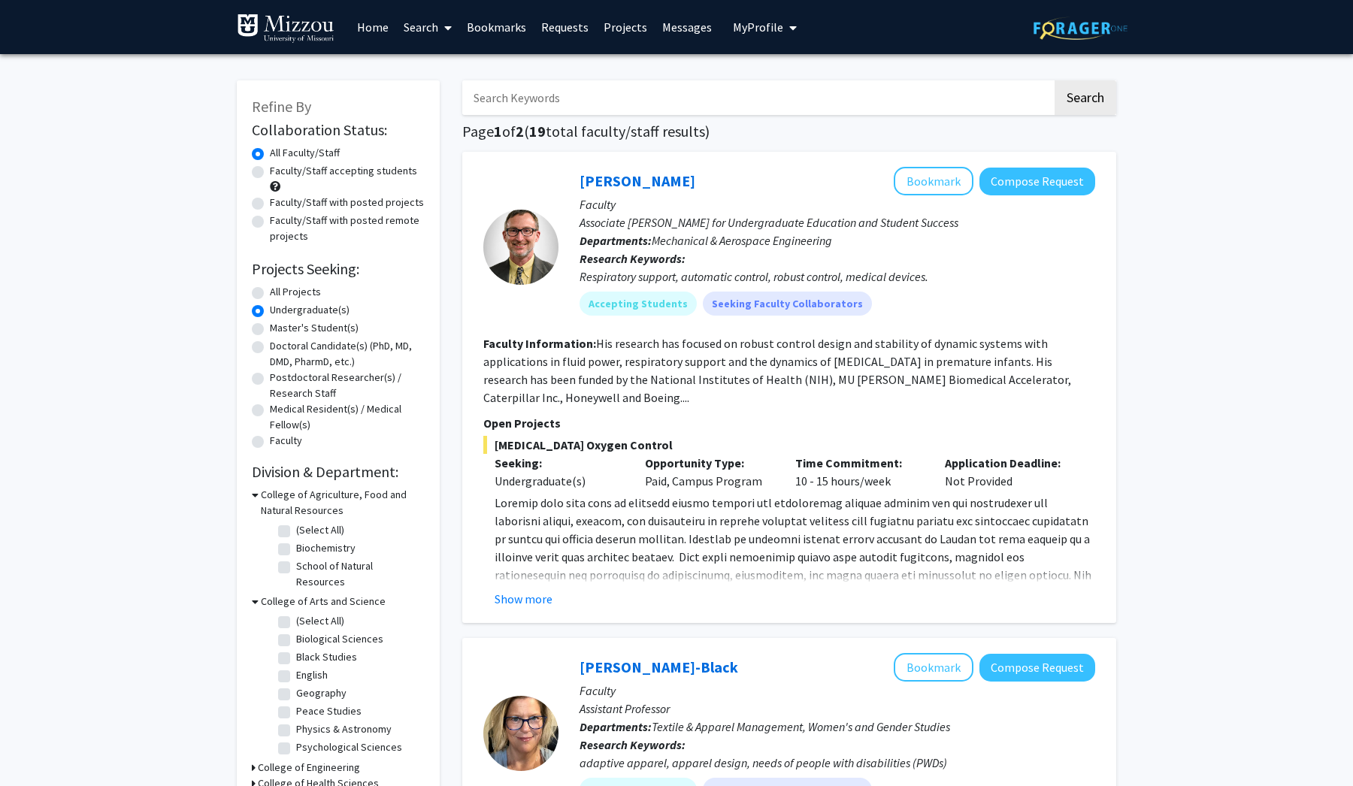
click at [296, 631] on label "Biological Sciences" at bounding box center [339, 639] width 87 height 16
click at [296, 631] on input "Biological Sciences" at bounding box center [301, 636] width 10 height 10
checkbox input "true"
